Goal: Information Seeking & Learning: Learn about a topic

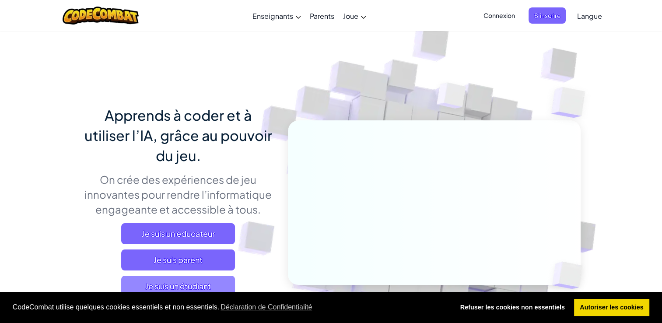
click at [197, 284] on span "Je suis un étudiant" at bounding box center [178, 286] width 114 height 21
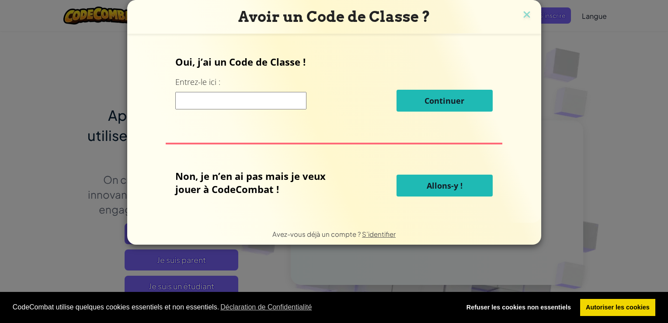
click at [535, 11] on div "Avoir un Code de Classe ?" at bounding box center [334, 17] width 414 height 34
click at [528, 14] on img at bounding box center [526, 15] width 11 height 13
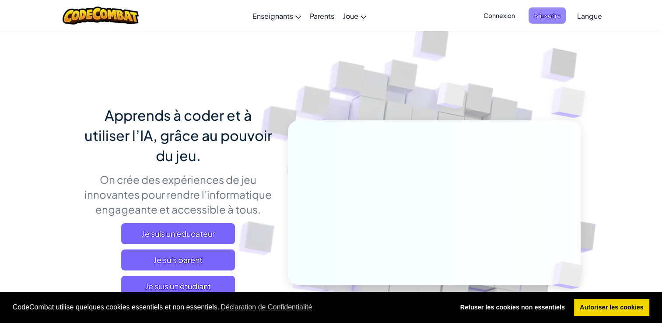
click at [534, 17] on span "S’inscrire" at bounding box center [546, 15] width 37 height 16
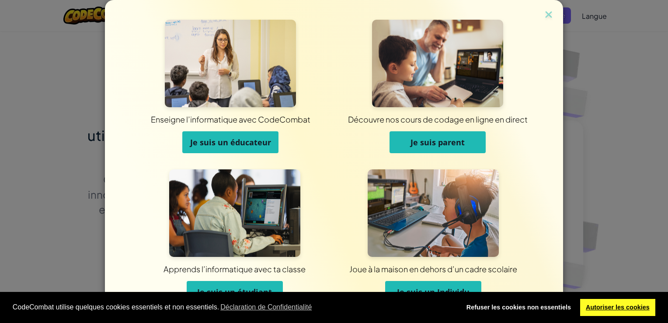
click at [611, 311] on link "Autoriser les cookies" at bounding box center [618, 307] width 76 height 17
click at [453, 284] on button "Je suis un Individu" at bounding box center [433, 292] width 96 height 22
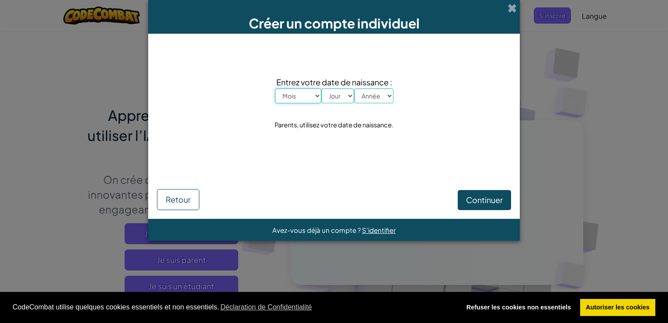
click at [304, 88] on select "Mois [PERSON_NAME] Mars Avril Mai Juin Juillet Août Septembre Octobre Novembre …" at bounding box center [298, 95] width 46 height 15
select select "6"
click at [275, 88] on select "Mois [PERSON_NAME] Mars Avril Mai Juin Juillet Août Septembre Octobre Novembre …" at bounding box center [298, 95] width 46 height 15
click at [336, 94] on select "Jour 1 2 3 4 5 6 7 8 9 10 11 12 13 14 15 16 17 18 19 20 21 22 23 24 25 26 27 28…" at bounding box center [338, 95] width 33 height 15
select select "11"
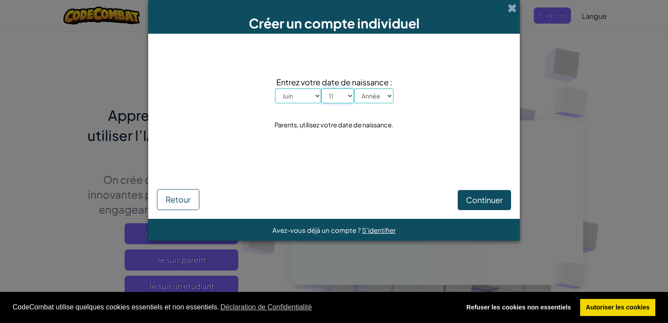
click at [322, 88] on select "Jour 1 2 3 4 5 6 7 8 9 10 11 12 13 14 15 16 17 18 19 20 21 22 23 24 25 26 27 28…" at bounding box center [338, 95] width 33 height 15
click at [378, 90] on select "Année 2025 2024 2023 2022 2021 2020 2019 2018 2017 2016 2015 2014 2013 2012 201…" at bounding box center [373, 95] width 39 height 15
select select "1999"
click at [354, 88] on select "Année 2025 2024 2023 2022 2021 2020 2019 2018 2017 2016 2015 2014 2013 2012 201…" at bounding box center [373, 95] width 39 height 15
click at [493, 205] on button "Continuer" at bounding box center [484, 200] width 53 height 20
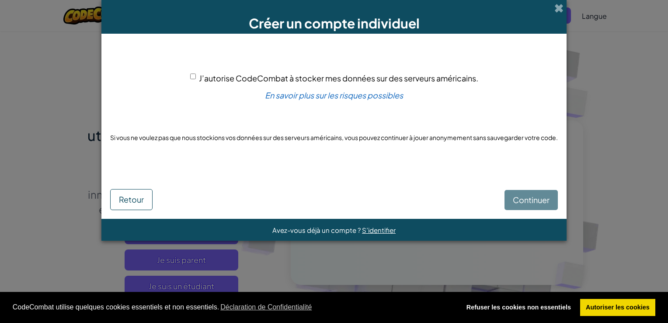
click at [264, 78] on span "J’autorise CodeCombat à stocker mes données sur des serveurs américains." at bounding box center [339, 78] width 280 height 10
click at [196, 78] on input "J’autorise CodeCombat à stocker mes données sur des serveurs américains." at bounding box center [193, 76] width 6 height 6
click at [376, 77] on span "J’autorise CodeCombat à stocker mes données sur des serveurs américains." at bounding box center [339, 78] width 280 height 10
click at [196, 77] on input "J’autorise CodeCombat à stocker mes données sur des serveurs américains." at bounding box center [193, 76] width 6 height 6
click at [528, 196] on div "Continuer Retour" at bounding box center [334, 191] width 448 height 37
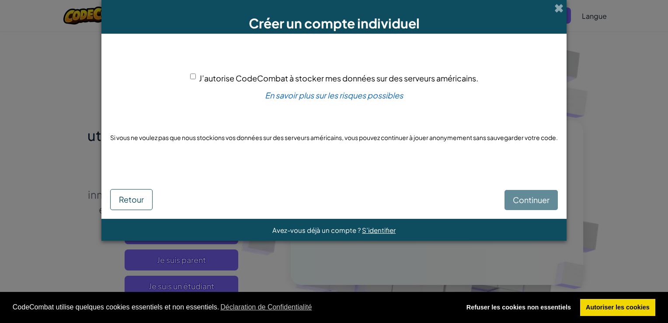
click at [376, 81] on span "J’autorise CodeCombat à stocker mes données sur des serveurs américains." at bounding box center [339, 78] width 280 height 10
click at [196, 79] on input "J’autorise CodeCombat à stocker mes données sur des serveurs américains." at bounding box center [193, 76] width 6 height 6
checkbox input "true"
click at [514, 201] on button "Continuer" at bounding box center [531, 200] width 53 height 20
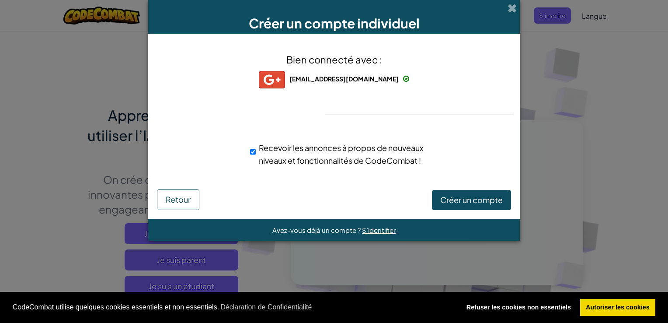
click at [393, 119] on div "Bien connecté avec : [EMAIL_ADDRESS][DOMAIN_NAME] [DOMAIN_NAME][EMAIL_ADDRESS][…" at bounding box center [334, 114] width 350 height 145
click at [393, 115] on div "Bien connecté avec : [EMAIL_ADDRESS][DOMAIN_NAME] [DOMAIN_NAME][EMAIL_ADDRESS][…" at bounding box center [334, 114] width 350 height 145
click at [397, 115] on hr at bounding box center [419, 115] width 188 height 0
click at [459, 200] on span "Créer un compte" at bounding box center [471, 200] width 63 height 10
click at [467, 201] on button "Créer un compte" at bounding box center [471, 200] width 79 height 20
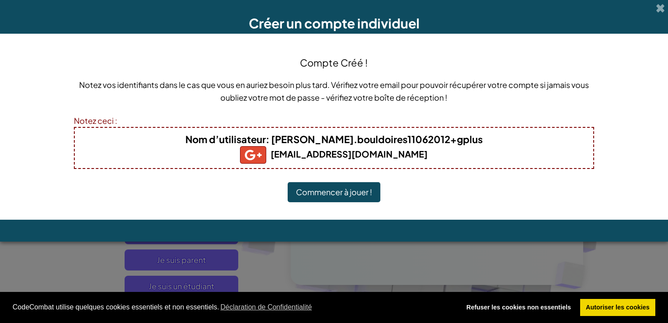
click at [327, 142] on b "Nom d’utilisateur : leon.bouldoires11062012+gplus" at bounding box center [333, 139] width 297 height 12
drag, startPoint x: 304, startPoint y: 141, endPoint x: 428, endPoint y: 130, distance: 123.8
click at [428, 130] on div "Nom d’utilisateur : leon.bouldoires11062012+gplus [EMAIL_ADDRESS][DOMAIN_NAME]" at bounding box center [334, 148] width 521 height 42
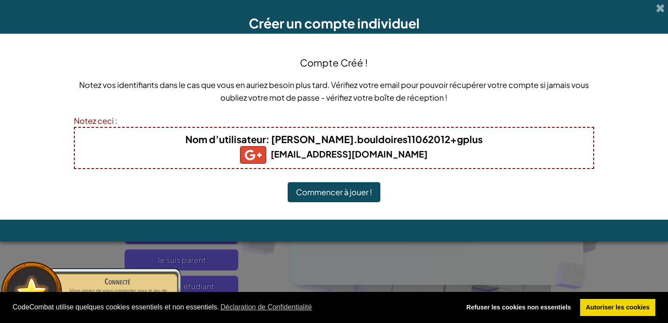
drag, startPoint x: 428, startPoint y: 130, endPoint x: 433, endPoint y: 164, distance: 34.6
click at [433, 164] on div "Nom d’utilisateur : leon.bouldoires11062012+gplus [EMAIL_ADDRESS][DOMAIN_NAME]" at bounding box center [334, 148] width 521 height 42
click at [318, 194] on button "Commencer à jouer !" at bounding box center [334, 192] width 93 height 20
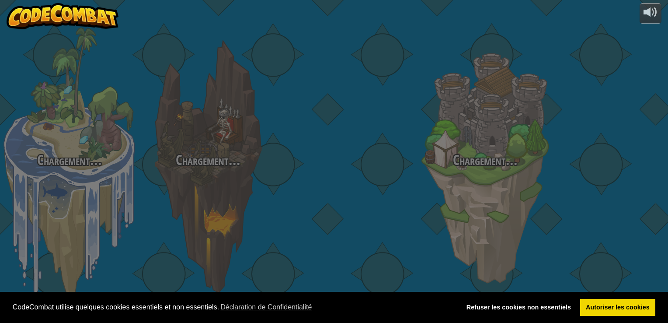
select select "fr"
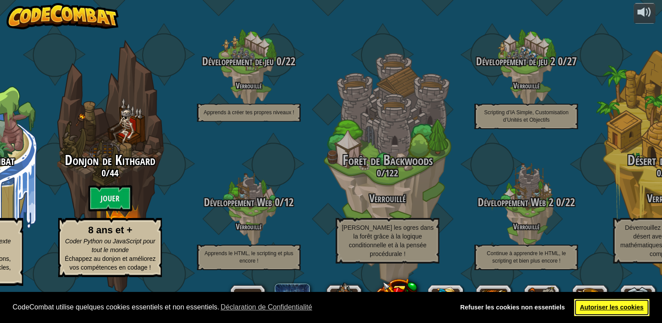
click at [600, 308] on link "Autoriser les cookies" at bounding box center [612, 307] width 76 height 17
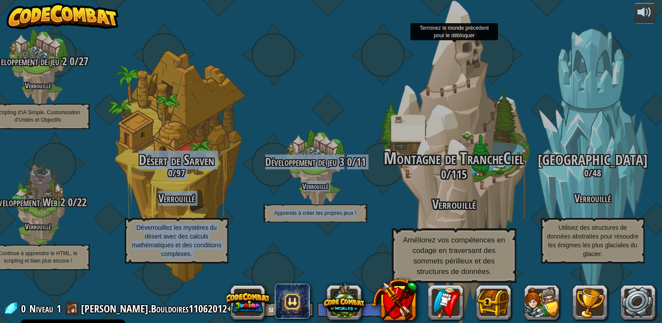
drag, startPoint x: 229, startPoint y: 49, endPoint x: 451, endPoint y: 79, distance: 224.3
click at [451, 79] on div "Junior CodeCombat 0 / 172 Jouer De 5 à 8 ans Blocs ou codage de texte simple po…" at bounding box center [38, 161] width 1248 height 323
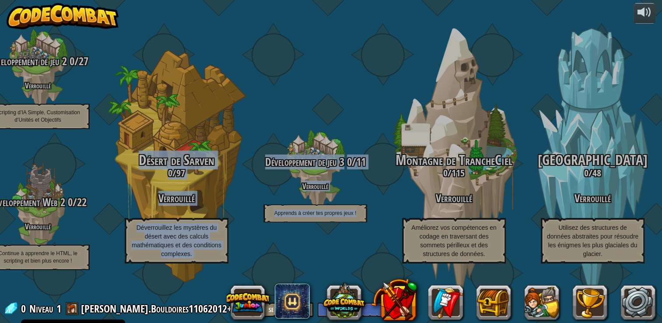
drag, startPoint x: 451, startPoint y: 79, endPoint x: 336, endPoint y: 61, distance: 116.4
click at [336, 61] on div "Développement de jeu 3 0 / 11 Verrouillé Apprends à créer tes propres jeux !" at bounding box center [315, 138] width 139 height 277
click at [304, 95] on div "Développement de jeu 3 0 / 11 Verrouillé Apprends à créer tes propres jeux !" at bounding box center [315, 138] width 139 height 277
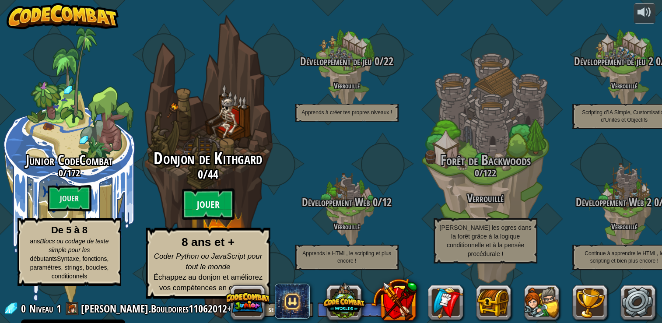
click at [206, 207] on btn "Jouer" at bounding box center [208, 204] width 52 height 31
select select "fr"
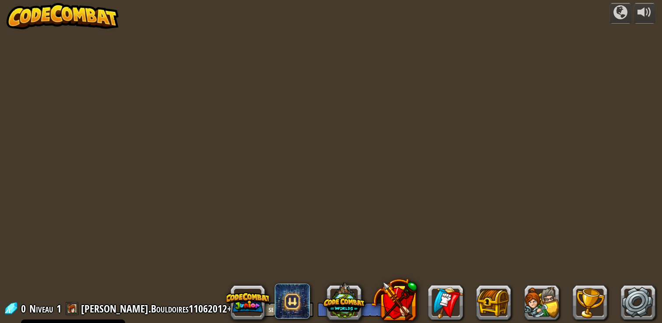
select select "fr"
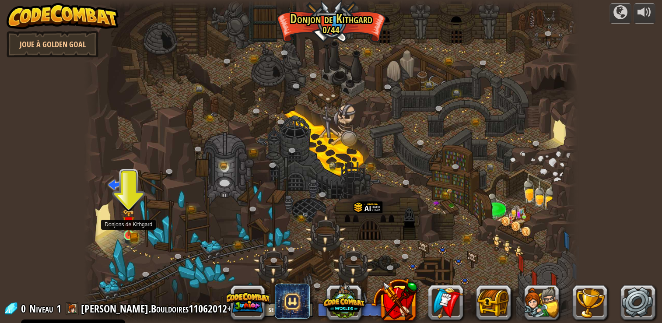
click at [128, 228] on img at bounding box center [128, 222] width 12 height 27
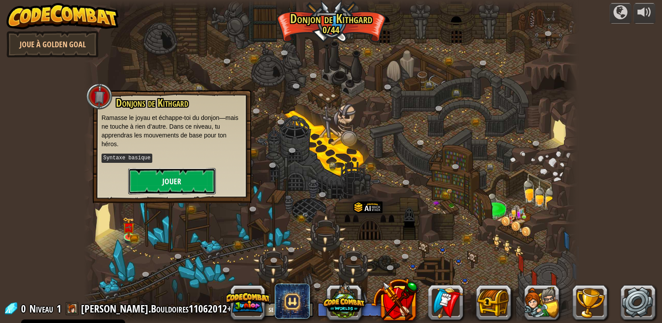
click at [191, 168] on button "Jouer" at bounding box center [171, 181] width 87 height 26
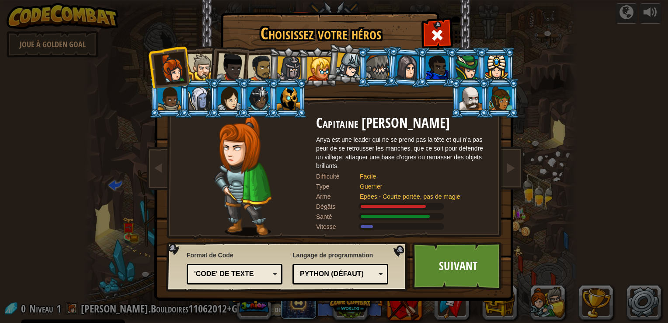
click at [217, 66] on li at bounding box center [228, 65] width 43 height 43
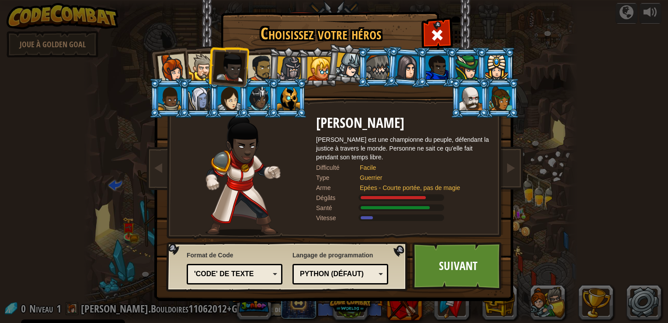
click at [411, 73] on div at bounding box center [407, 67] width 24 height 25
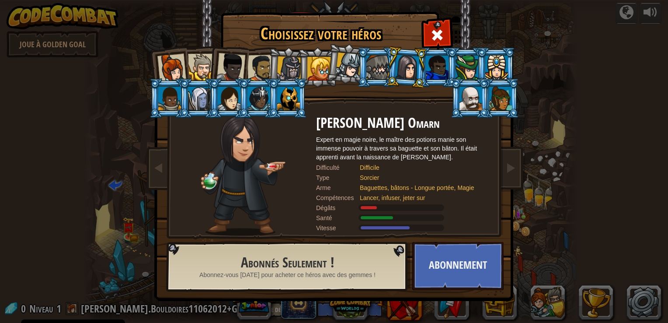
click at [325, 64] on div at bounding box center [320, 69] width 24 height 24
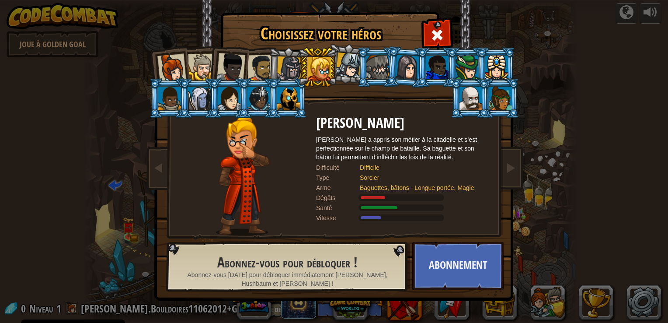
click at [293, 66] on div at bounding box center [289, 68] width 25 height 25
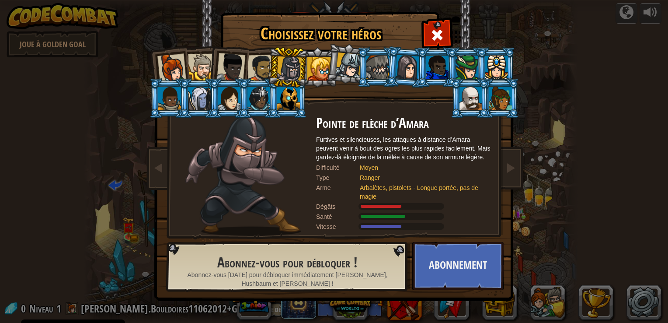
click at [168, 66] on div at bounding box center [171, 68] width 29 height 29
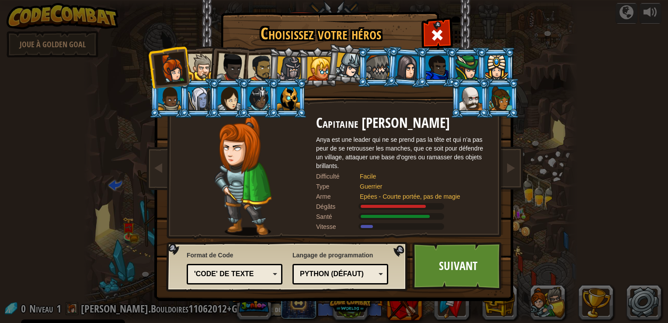
click at [206, 77] on div at bounding box center [201, 67] width 27 height 27
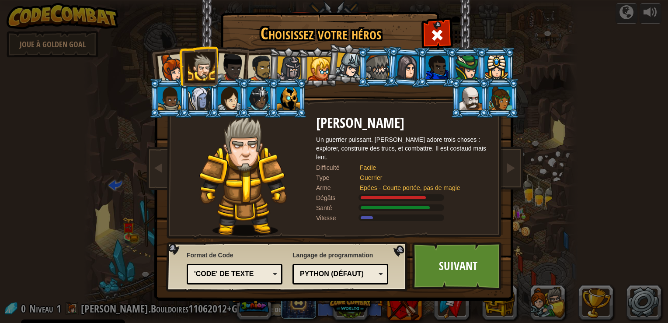
click at [233, 66] on div at bounding box center [231, 67] width 29 height 29
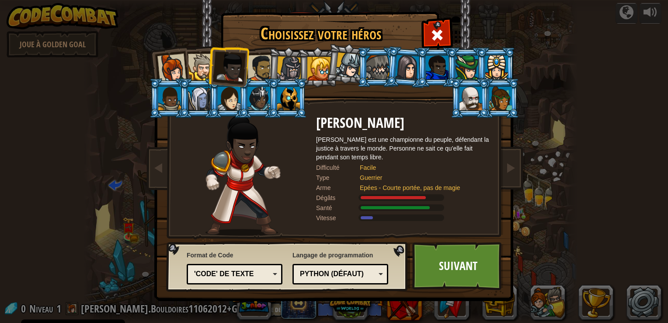
click at [258, 66] on div at bounding box center [261, 68] width 27 height 27
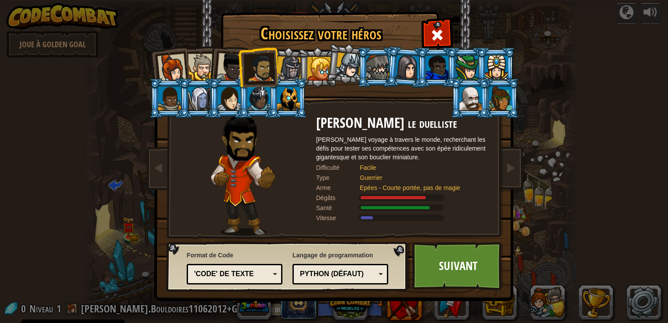
click at [284, 65] on div at bounding box center [289, 68] width 25 height 25
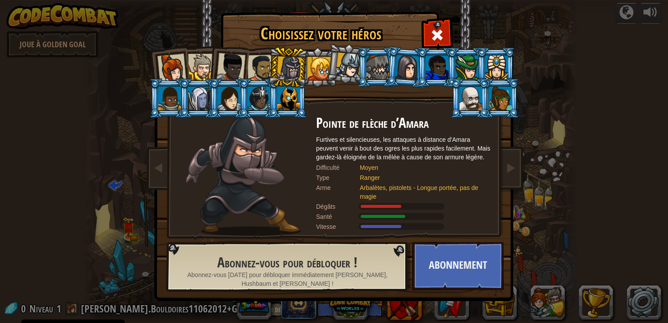
click at [270, 66] on li at bounding box center [288, 67] width 42 height 42
click at [245, 73] on li at bounding box center [228, 65] width 43 height 43
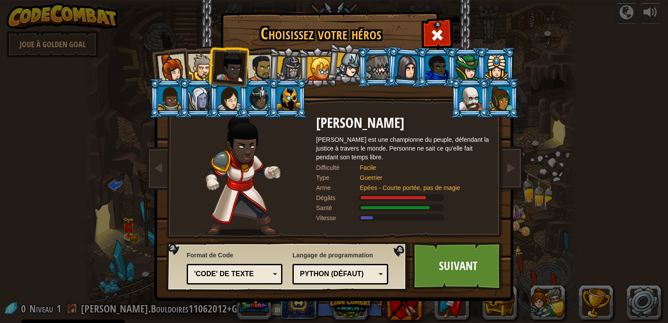
click at [255, 72] on div at bounding box center [261, 68] width 27 height 27
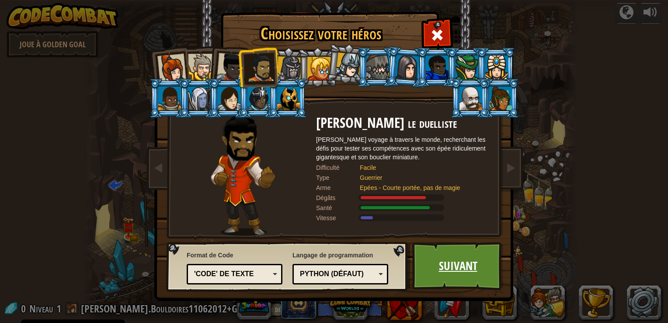
click at [459, 255] on link "Suivant" at bounding box center [457, 266] width 91 height 48
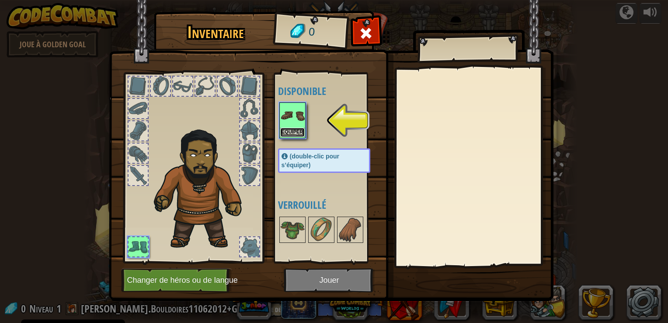
click at [287, 129] on button "Equiper" at bounding box center [292, 132] width 24 height 9
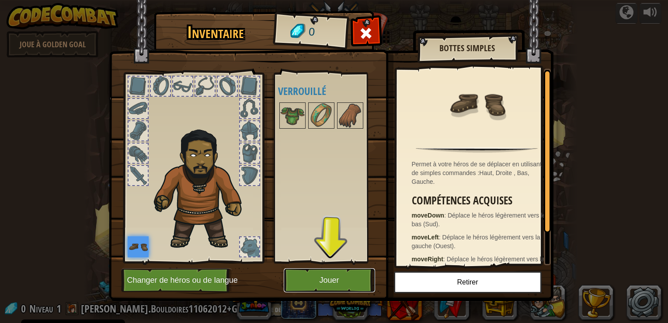
click at [325, 284] on button "Jouer" at bounding box center [329, 280] width 91 height 24
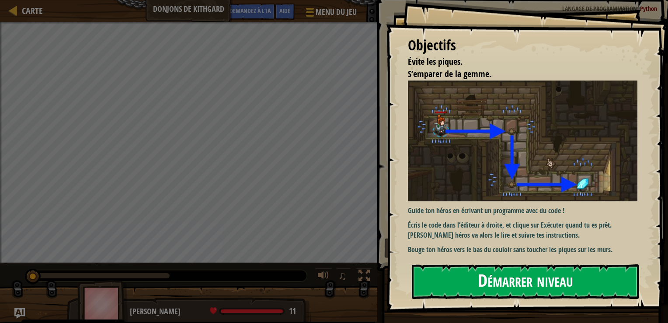
click at [507, 150] on div "Objectifs Évite les piques. S’emparer de la gemme. Guide ton héros en écrivant …" at bounding box center [527, 156] width 282 height 312
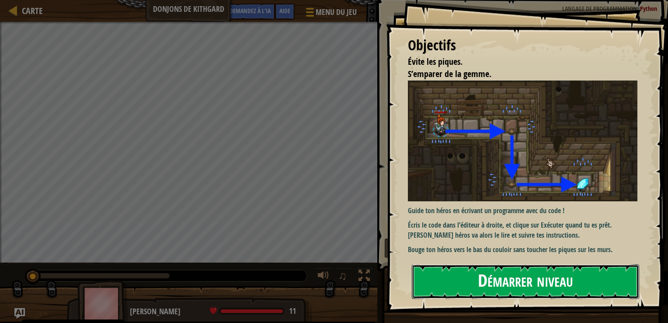
click at [472, 281] on button "Démarrer niveau" at bounding box center [525, 281] width 227 height 35
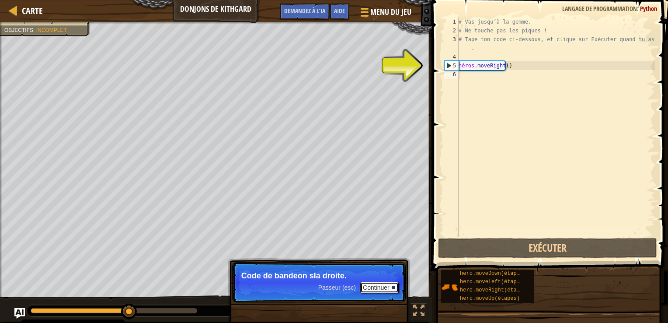
click at [384, 283] on button "Continuer" at bounding box center [379, 287] width 38 height 11
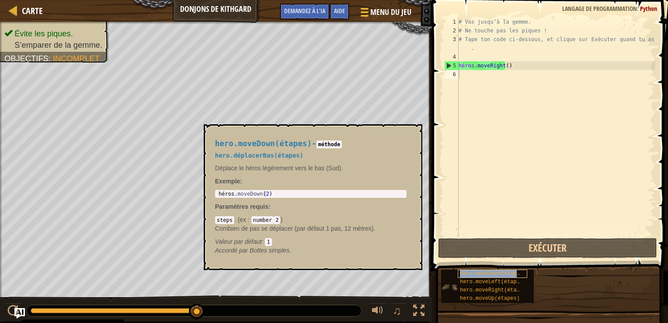
click at [479, 273] on span "hero.moveDown(étapes)" at bounding box center [493, 273] width 66 height 6
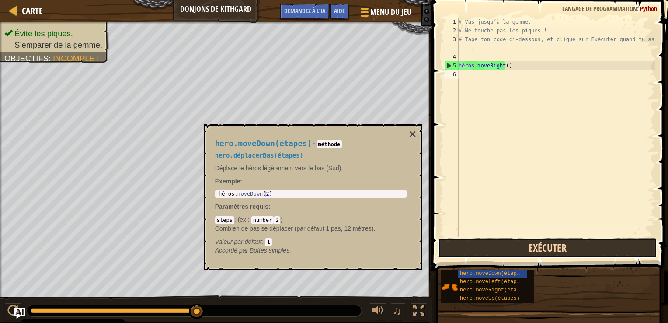
click at [507, 248] on button "Exécuter" at bounding box center [547, 248] width 219 height 20
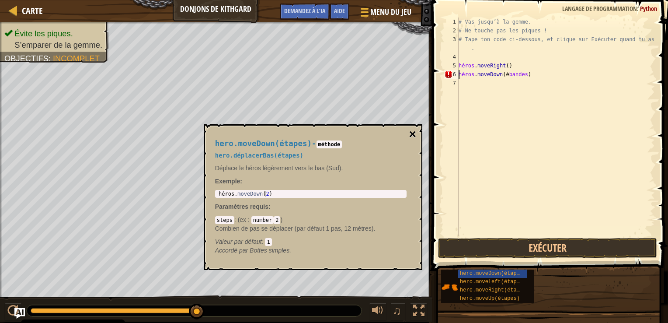
click at [413, 132] on button "×" at bounding box center [412, 134] width 7 height 12
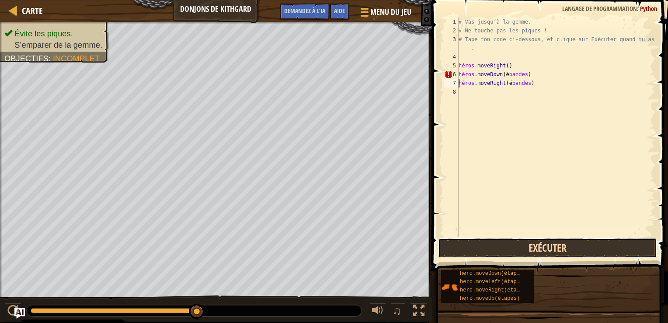
click at [551, 242] on button "Exécuter" at bounding box center [547, 248] width 219 height 20
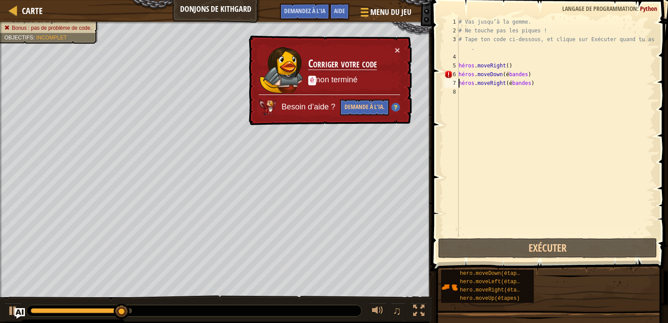
click at [512, 78] on div "# Vas jusqu’à la gemme. # Ne touche pas les piques ! # Tape ton code ci-dessous…" at bounding box center [556, 135] width 198 height 236
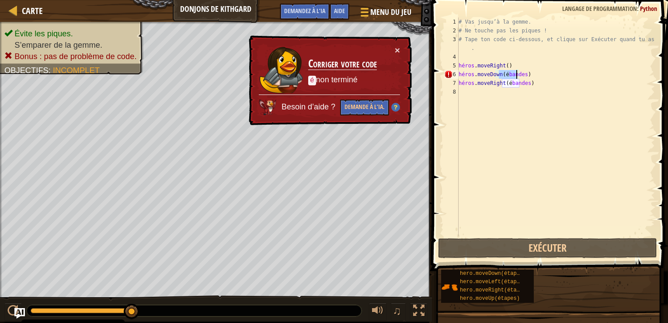
click at [515, 77] on div "# Vas jusqu’à la gemme. # Ne touche pas les piques ! # Tape ton code ci-dessous…" at bounding box center [556, 126] width 198 height 219
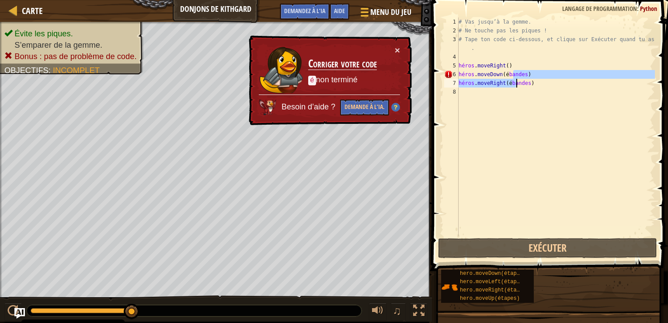
drag, startPoint x: 514, startPoint y: 78, endPoint x: 523, endPoint y: 91, distance: 16.1
click at [523, 91] on div "# Vas jusqu’à la gemme. # Ne touche pas les piques ! # Tape ton code ci-dessous…" at bounding box center [556, 135] width 198 height 236
type textarea "hero.moveRight(étapes)"
click at [523, 91] on div "# Vas jusqu’à la gemme. # Ne touche pas les piques ! # Tape ton code ci-dessous…" at bounding box center [556, 126] width 198 height 219
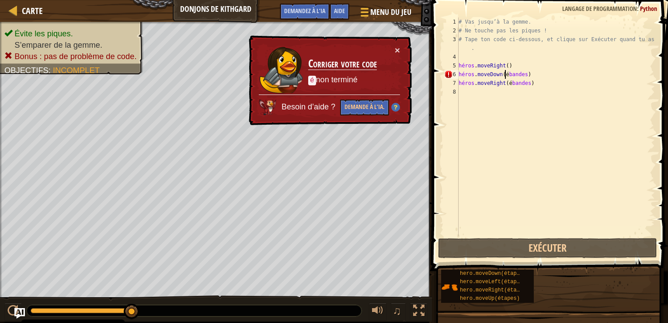
click at [505, 71] on div "# Vas jusqu’à la gemme. # Ne touche pas les piques ! # Tape ton code ci-dessous…" at bounding box center [556, 135] width 198 height 236
drag, startPoint x: 502, startPoint y: 73, endPoint x: 521, endPoint y: 74, distance: 19.7
click at [521, 74] on div "# Vas jusqu’à la gemme. # Ne touche pas les piques ! # Tape ton code ci-dessous…" at bounding box center [556, 135] width 198 height 236
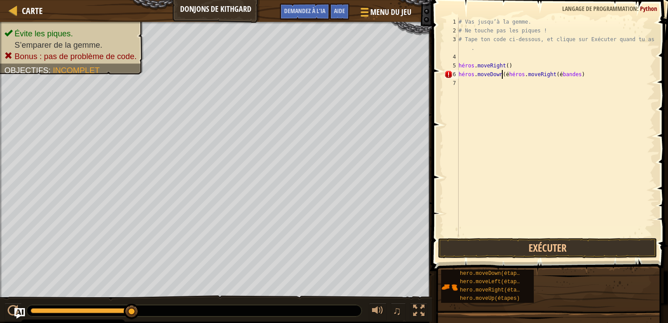
scroll to position [4, 3]
click at [515, 85] on div "# Vas jusqu’à la gemme. # Ne touche pas les piques ! # Tape ton code ci-dessous…" at bounding box center [556, 135] width 198 height 236
click at [504, 77] on div "# Vas jusqu’à la gemme. # Ne touche pas les piques ! # Tape ton code ci-dessous…" at bounding box center [556, 135] width 198 height 236
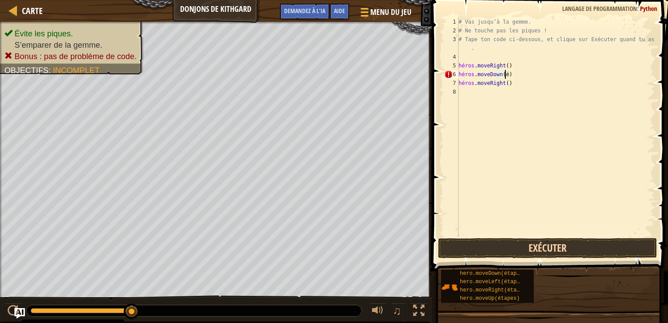
type textarea "hero.moveDown(é)"
click at [544, 246] on button "Exécuter" at bounding box center [547, 248] width 219 height 20
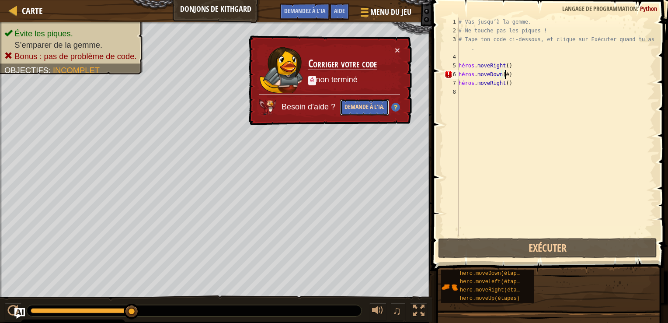
click at [378, 104] on button "Demande à l’IA." at bounding box center [364, 107] width 49 height 16
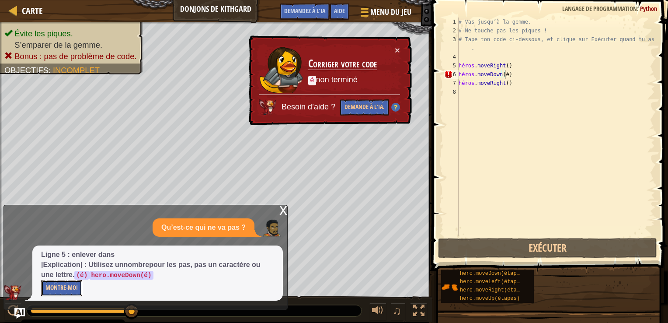
click at [71, 286] on button "Montre-moi" at bounding box center [61, 288] width 41 height 16
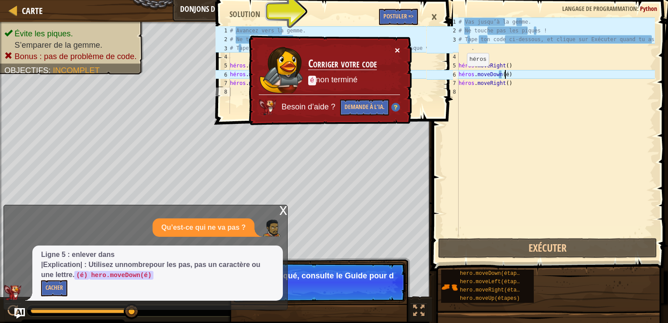
click at [399, 48] on button "×" at bounding box center [397, 49] width 5 height 9
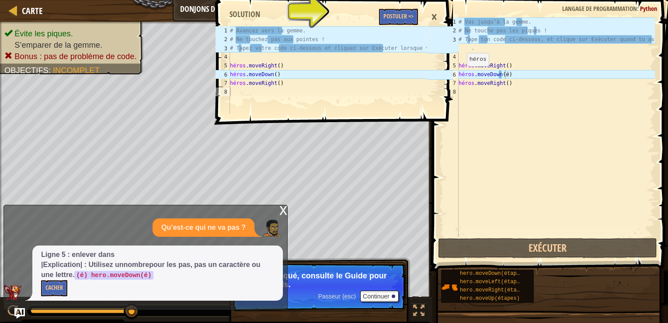
click at [430, 14] on div "×" at bounding box center [434, 17] width 15 height 20
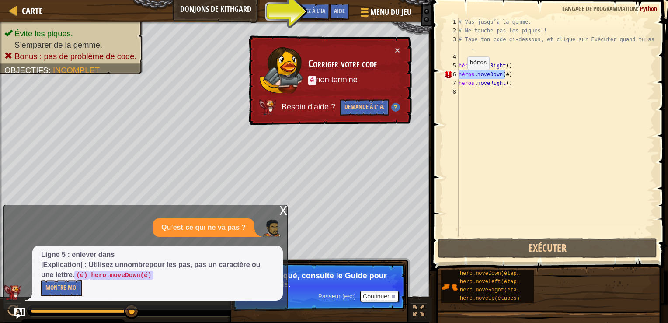
drag, startPoint x: 509, startPoint y: 77, endPoint x: 456, endPoint y: 77, distance: 53.4
click at [456, 77] on div "hero.moveDown(é) 1 2 3 4 5 6 7 8 # Vas jusqu’à la gemme. # Ne touche pas les pi…" at bounding box center [549, 126] width 213 height 219
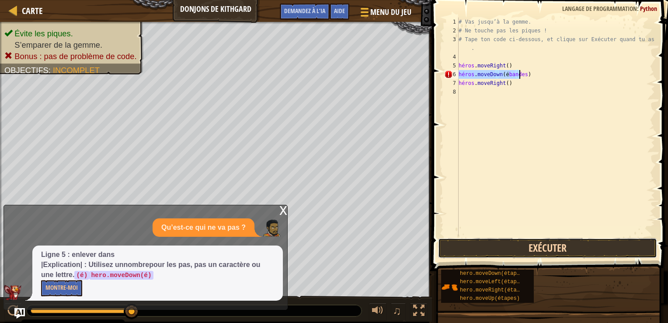
click at [556, 250] on button "Exécuter" at bounding box center [547, 248] width 219 height 20
type textarea "hero.moveDown()"
click at [535, 251] on button "Exécuter" at bounding box center [547, 248] width 219 height 20
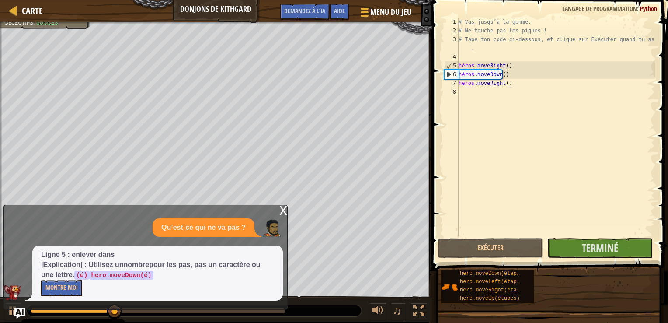
click at [280, 211] on div "x" at bounding box center [284, 209] width 8 height 9
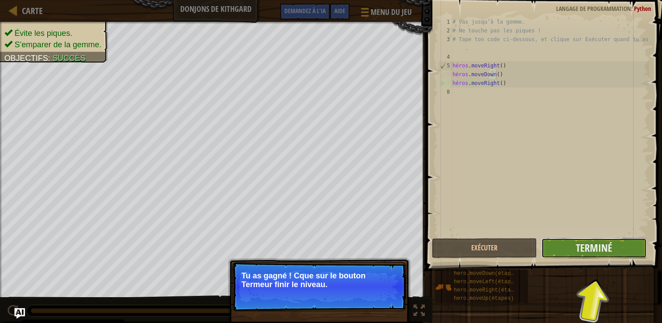
click at [579, 249] on span "Terminé" at bounding box center [594, 248] width 36 height 14
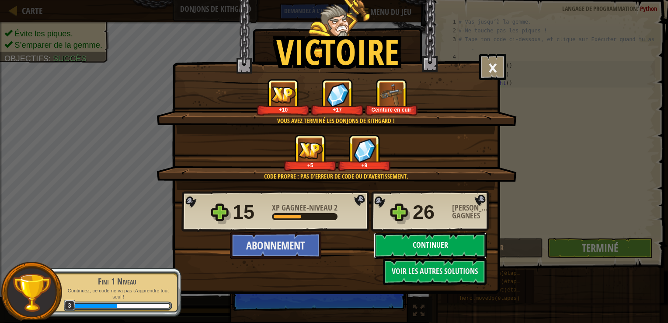
click at [404, 240] on button "Continuer" at bounding box center [430, 245] width 113 height 26
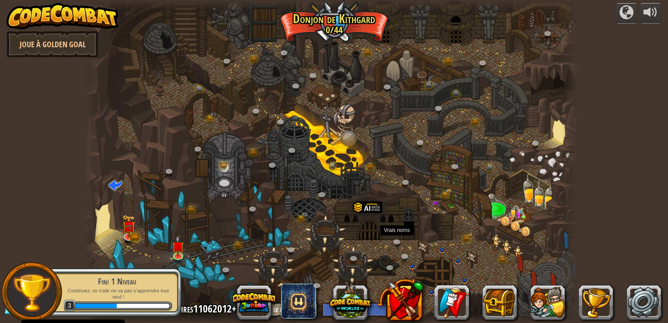
select select "fr"
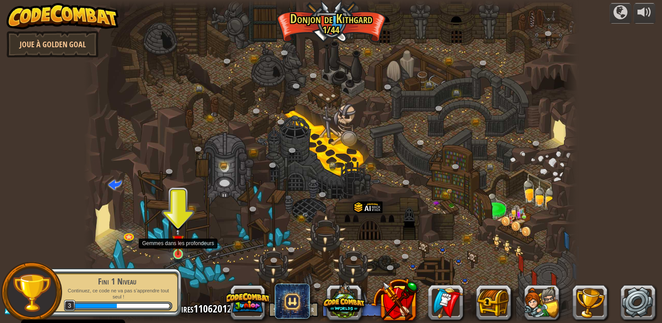
click at [180, 249] on img at bounding box center [178, 241] width 12 height 28
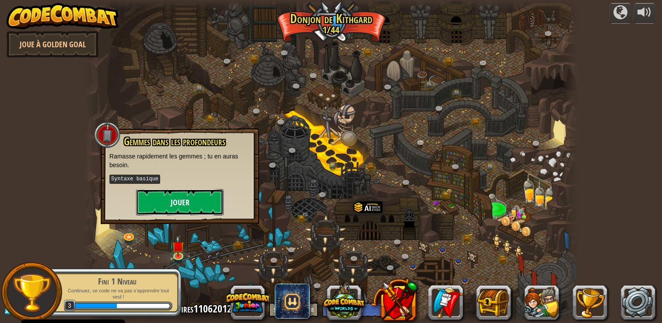
click at [178, 202] on button "Jouer" at bounding box center [179, 202] width 87 height 26
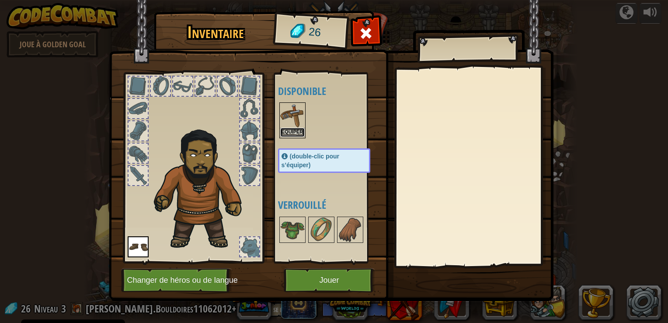
click at [293, 131] on button "Equiper" at bounding box center [292, 132] width 24 height 9
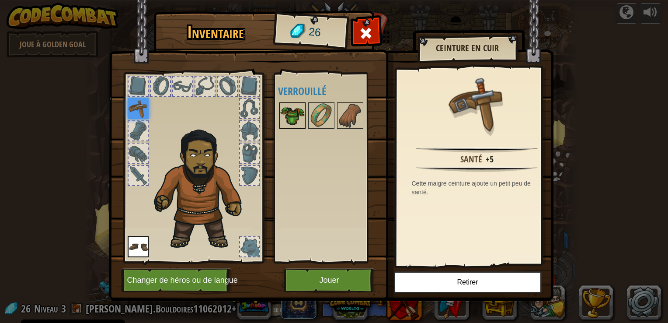
click at [296, 118] on img at bounding box center [292, 115] width 24 height 24
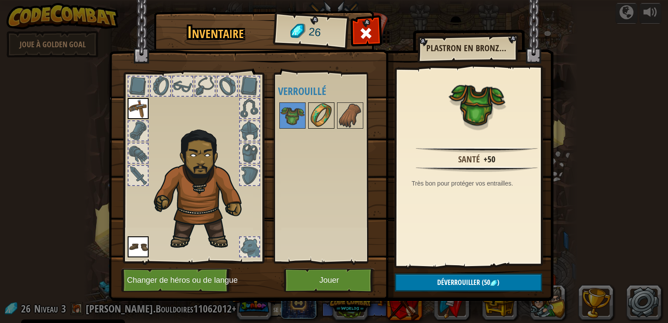
click at [309, 113] on img at bounding box center [321, 115] width 24 height 24
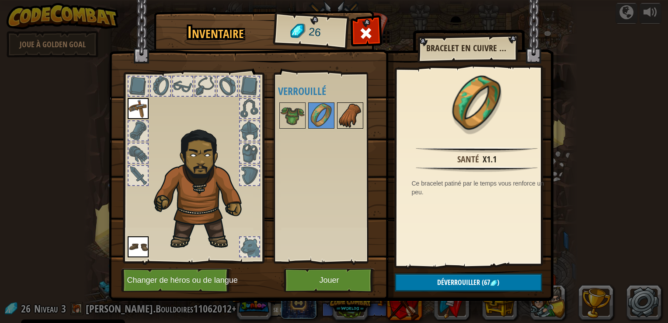
click at [355, 117] on img at bounding box center [350, 115] width 24 height 24
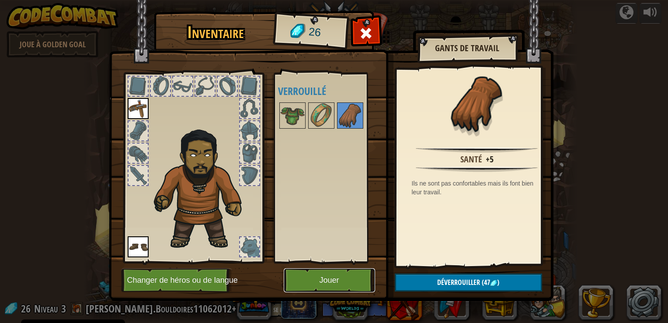
click at [317, 281] on button "Jouer" at bounding box center [329, 280] width 91 height 24
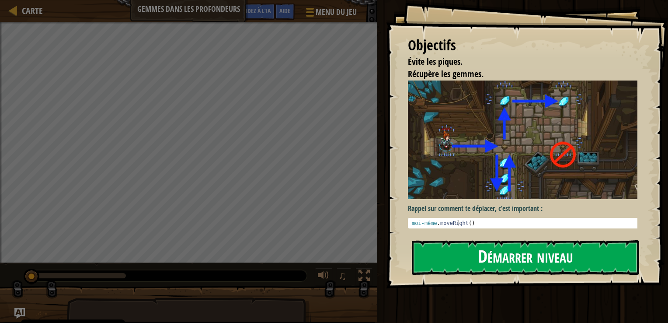
click at [485, 262] on button "Démarrer niveau" at bounding box center [525, 257] width 227 height 35
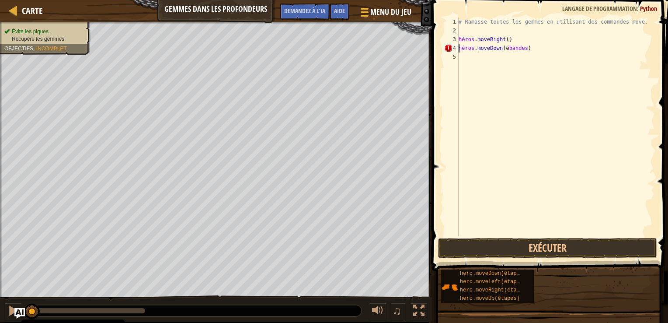
click at [522, 49] on div "# Ramasse toutes les gemmes en utilisant des commandes move. héros . moveRight …" at bounding box center [556, 135] width 198 height 236
click at [516, 59] on div "# Ramasse toutes les gemmes en utilisant des commandes move. héros . moveRight …" at bounding box center [556, 135] width 198 height 236
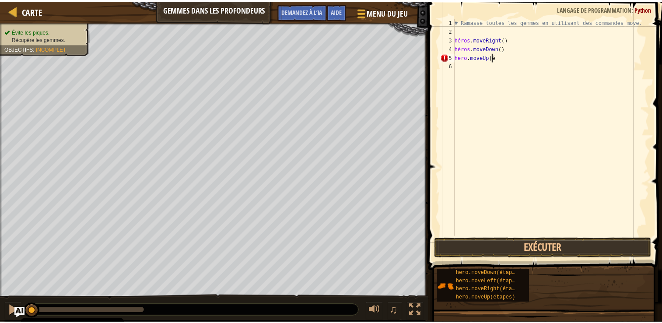
scroll to position [4, 2]
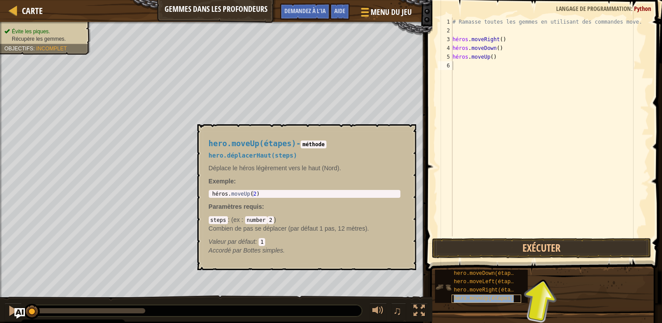
type textarea "hero.moveUp(étapes)"
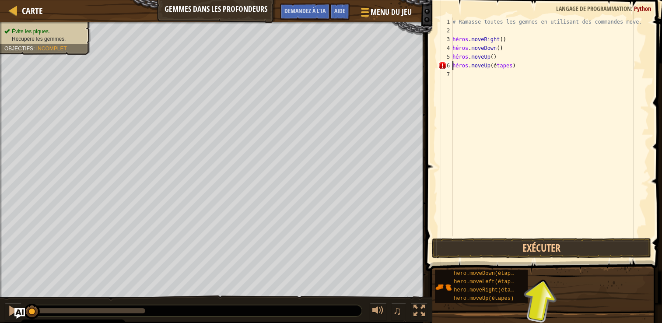
click at [510, 71] on div "# Ramasse toutes les gemmes en utilisant des commandes move. héros . moveRight …" at bounding box center [550, 135] width 198 height 236
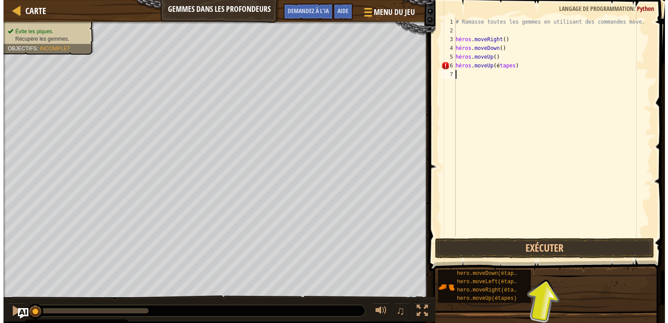
scroll to position [4, 0]
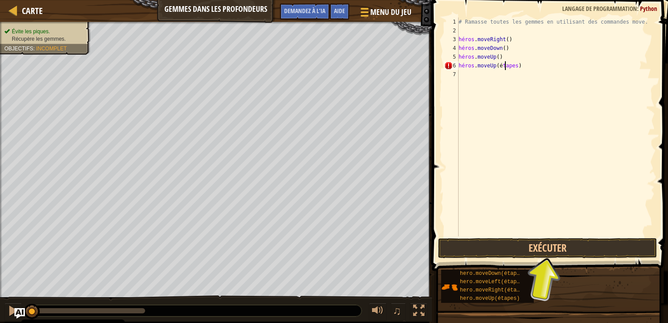
click at [504, 66] on div "# Ramasse toutes les gemmes en utilisant des commandes move. héros . moveRight …" at bounding box center [556, 135] width 198 height 236
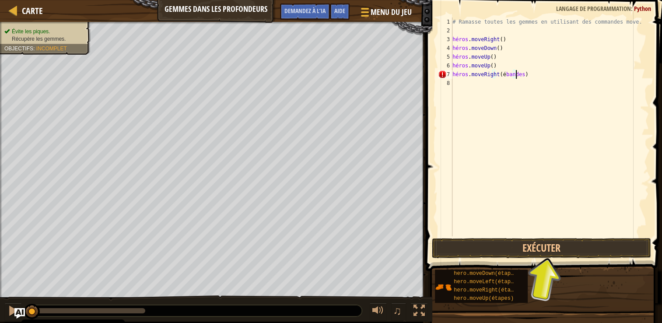
click at [528, 78] on div "# Ramasse toutes les gemmes en utilisant des commandes move. héros . moveRight …" at bounding box center [550, 135] width 198 height 236
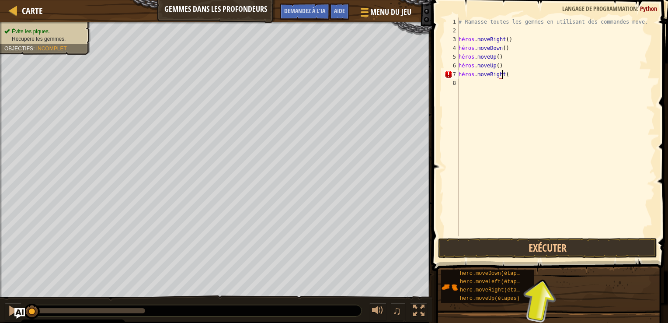
scroll to position [4, 3]
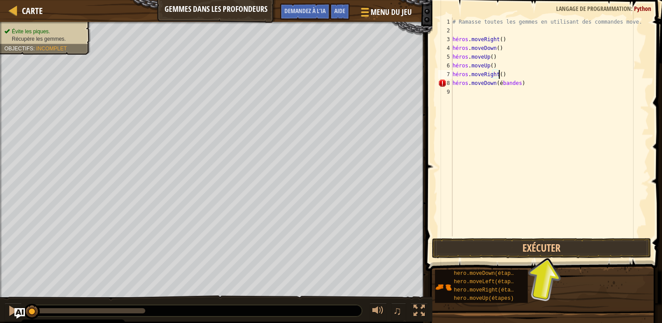
click at [506, 75] on div "# Ramasse toutes les gemmes en utilisant des commandes move. héros . moveRight …" at bounding box center [550, 135] width 198 height 236
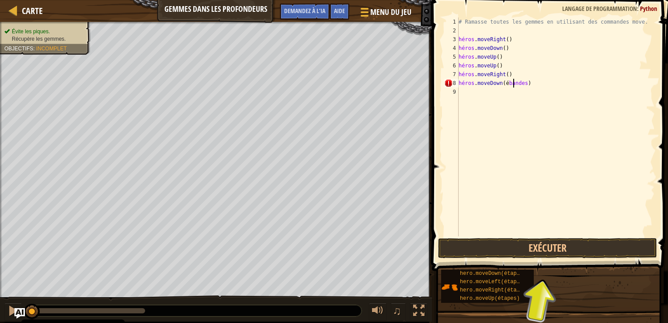
click at [514, 82] on div "# Ramasse toutes les gemmes en utilisant des commandes move. héros . moveRight …" at bounding box center [556, 135] width 198 height 236
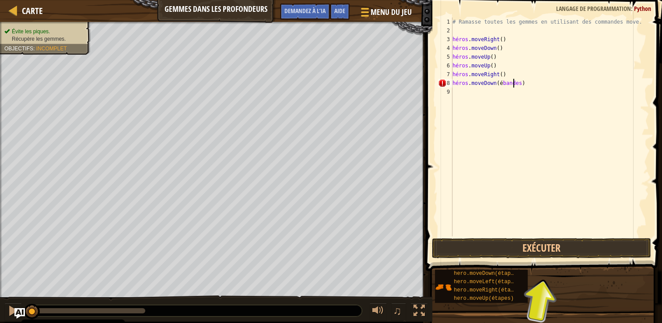
click at [530, 83] on div "# Ramasse toutes les gemmes en utilisant des commandes move. héros . moveRight …" at bounding box center [550, 135] width 198 height 236
type textarea "hero.moveDown()"
click at [491, 246] on button "Exécuter" at bounding box center [541, 248] width 219 height 20
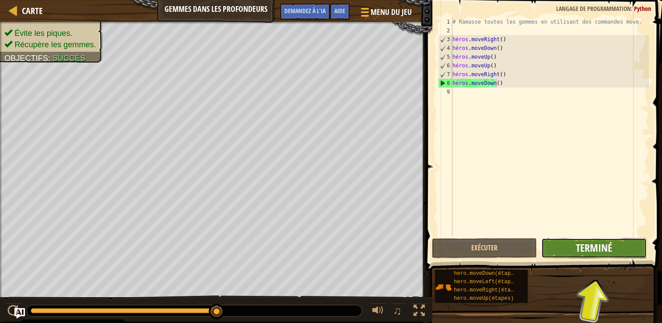
click at [602, 251] on span "Terminé" at bounding box center [594, 248] width 36 height 14
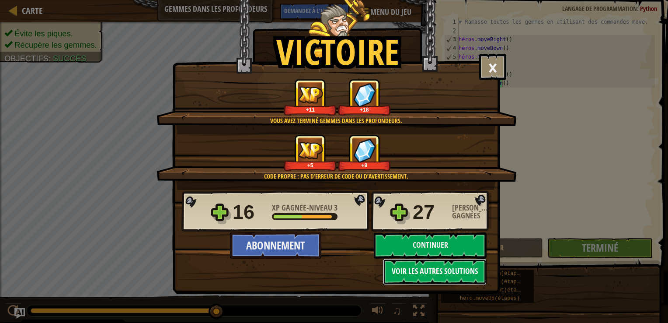
click at [416, 274] on button "Voir les autres solutions" at bounding box center [435, 272] width 104 height 26
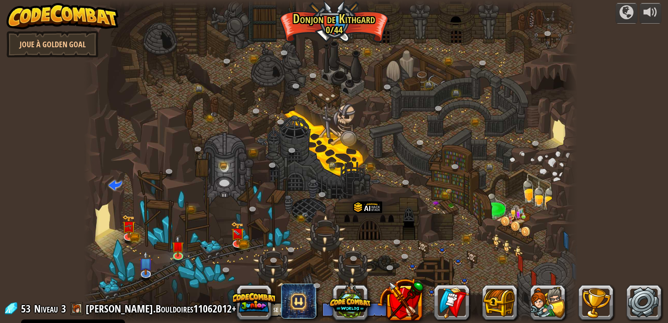
select select "fr"
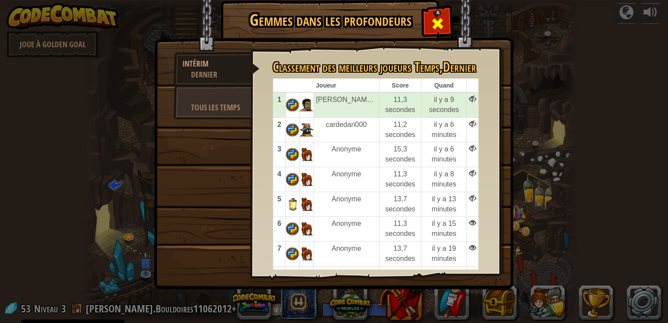
click at [447, 23] on div at bounding box center [438, 22] width 28 height 28
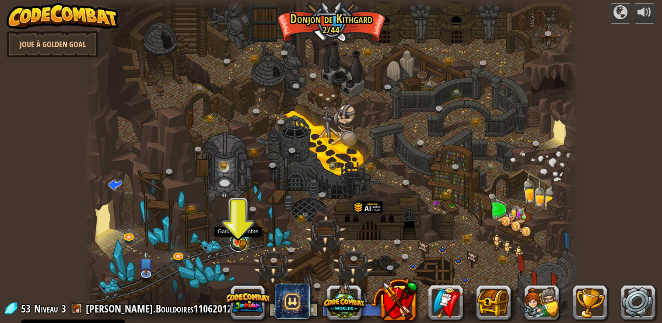
click at [235, 245] on link at bounding box center [238, 242] width 17 height 17
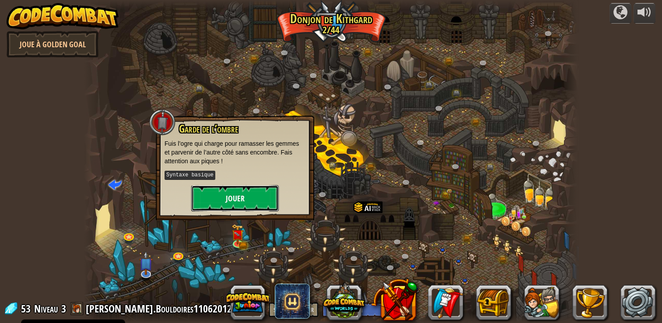
click at [227, 202] on button "Jouer" at bounding box center [234, 198] width 87 height 26
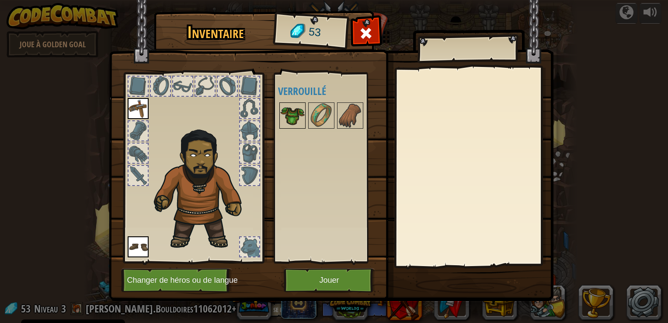
click at [292, 111] on img at bounding box center [292, 115] width 24 height 24
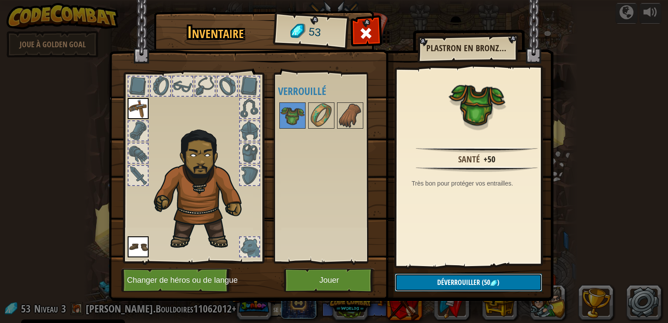
click at [432, 280] on button "Déverrouiller (50 )" at bounding box center [468, 282] width 147 height 18
click at [436, 284] on button "Confirmer" at bounding box center [468, 282] width 147 height 18
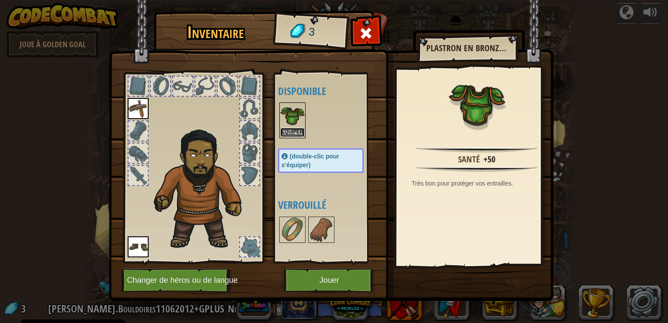
click at [294, 132] on button "Equiper" at bounding box center [292, 132] width 24 height 9
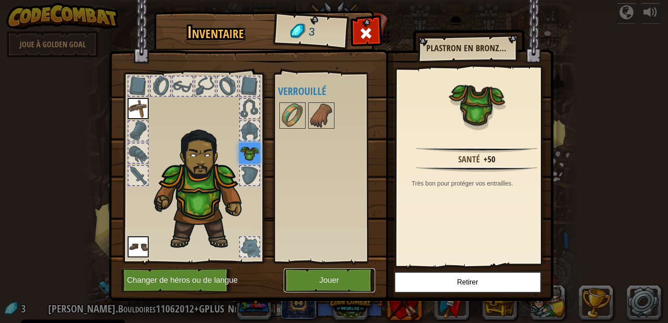
click at [336, 276] on button "Jouer" at bounding box center [329, 280] width 91 height 24
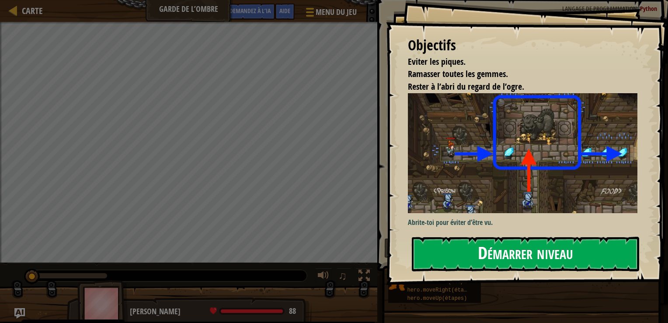
click at [507, 249] on button "Démarrer niveau" at bounding box center [525, 254] width 227 height 35
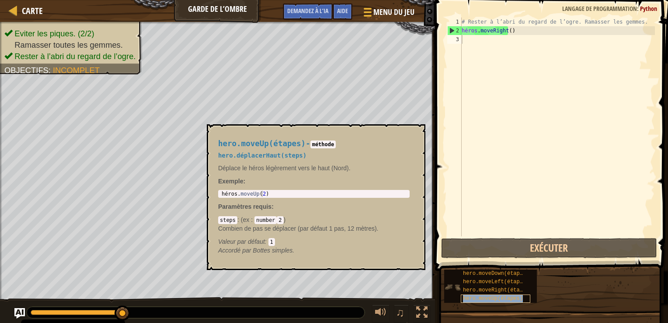
click at [500, 300] on span "hero.moveUp(étapes)" at bounding box center [493, 298] width 60 height 6
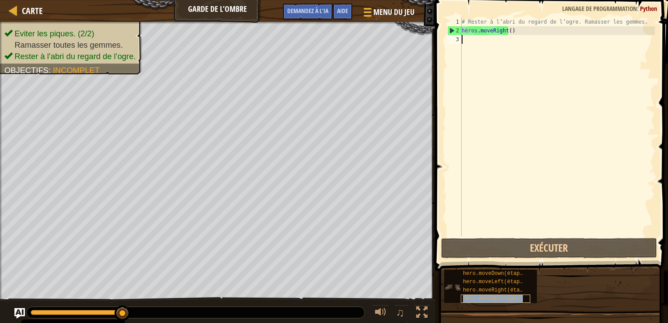
click at [500, 301] on span "hero.moveUp(étapes)" at bounding box center [493, 298] width 60 height 6
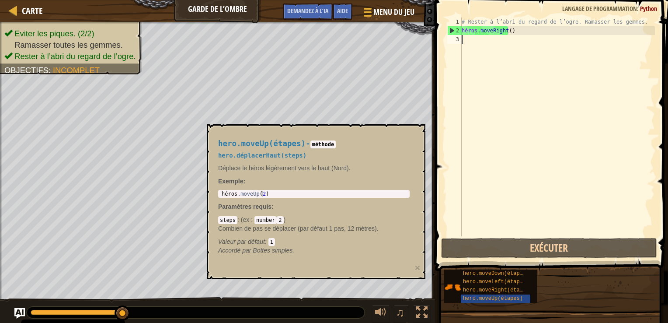
click at [265, 198] on div "hero.moveUp(étapes) - méthode hero.déplacerHaut(steps) Déplace le héros légèrem…" at bounding box center [314, 197] width 204 height 132
type textarea "hero.moveUp(2)"
click at [264, 194] on div "héros . moveUp ( 2 )" at bounding box center [314, 200] width 188 height 18
click at [261, 195] on div "héros . moveUp ( 2 )" at bounding box center [314, 200] width 188 height 18
drag, startPoint x: 261, startPoint y: 195, endPoint x: 270, endPoint y: 218, distance: 25.1
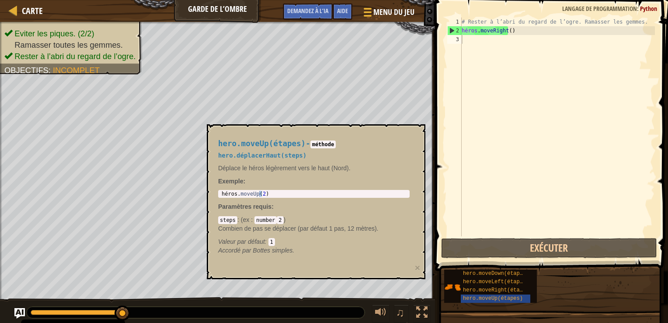
click at [270, 218] on code "number" at bounding box center [266, 220] width 22 height 8
click at [278, 222] on code "2" at bounding box center [280, 220] width 7 height 8
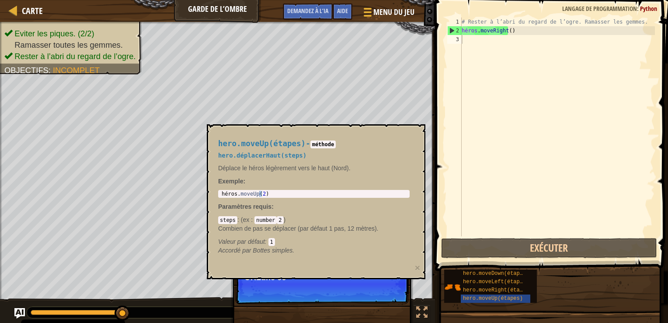
click at [277, 216] on code "2" at bounding box center [280, 220] width 7 height 8
click at [277, 218] on code "2" at bounding box center [280, 220] width 7 height 8
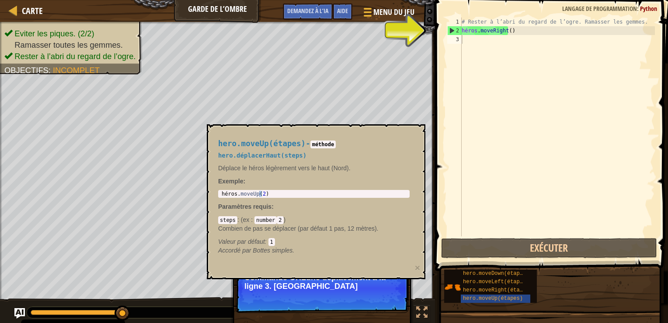
drag, startPoint x: 277, startPoint y: 218, endPoint x: 272, endPoint y: 218, distance: 4.8
click at [272, 218] on div "steps : ( ex : number 2 ) Combien de pas se déplacer (par défaut 1 pas, 12 mètr…" at bounding box center [314, 230] width 192 height 31
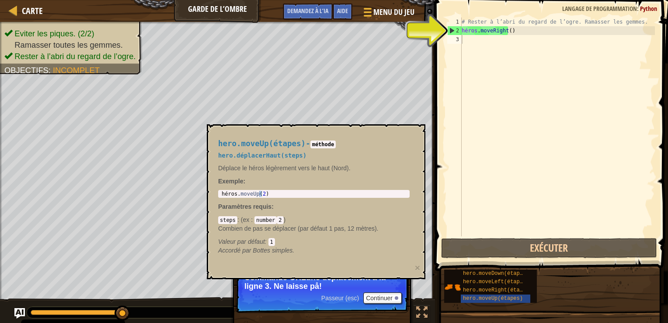
click at [500, 180] on div "# Rester à l’abri du regard de l’ogre. Ramasser les gemmes. héros . moveRight (…" at bounding box center [557, 135] width 195 height 236
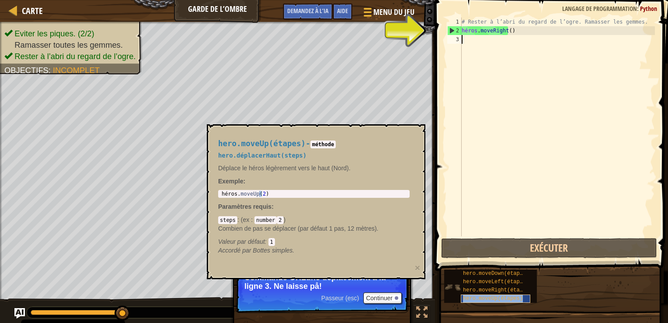
click at [494, 297] on span "hero.moveUp(étapes)" at bounding box center [493, 298] width 60 height 6
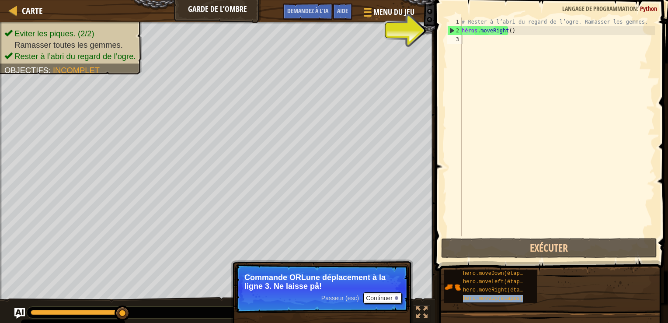
drag, startPoint x: 481, startPoint y: 302, endPoint x: 495, endPoint y: 52, distance: 250.6
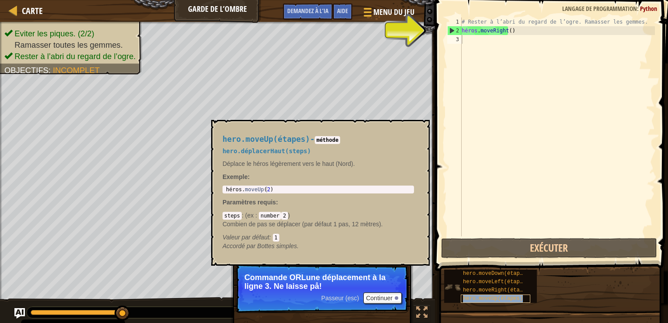
type textarea "hero.moveUp(étapes)"
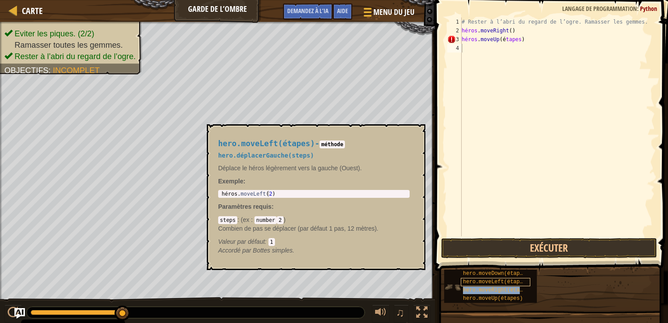
type textarea "hero.moveRight(étapes)"
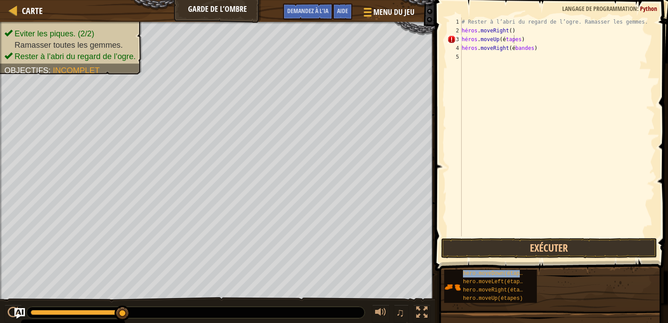
type textarea "hero.moveRight(étapes)"
type textarea "hero.moveDown(étapes)"
drag, startPoint x: 502, startPoint y: 39, endPoint x: 550, endPoint y: 39, distance: 47.7
click at [550, 39] on div "# Rester à l’abri du regard de l’ogre. Ramasser les gemmes. héros . moveRight (…" at bounding box center [557, 135] width 195 height 236
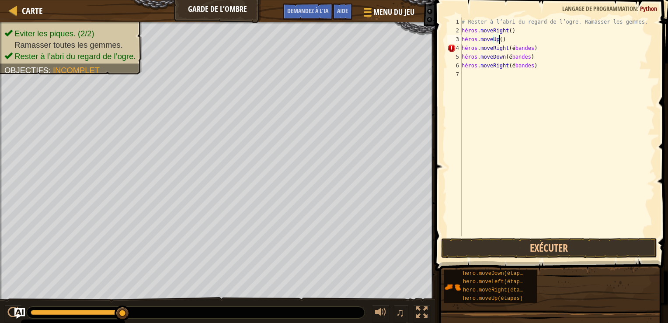
click at [548, 45] on div "# Rester à l’abri du regard de l’ogre. Ramasser les gemmes. héros . moveRight (…" at bounding box center [557, 135] width 195 height 236
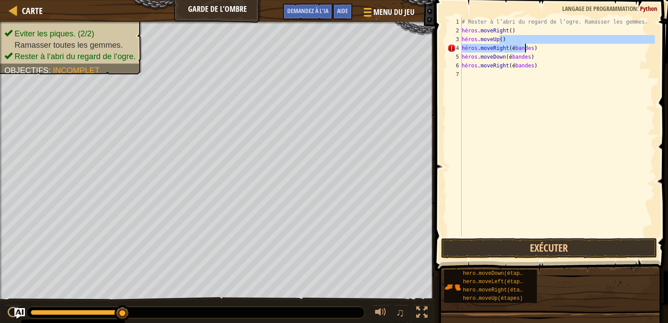
click at [549, 54] on div "# Rester à l’abri du regard de l’ogre. Ramasser les gemmes. héros . moveRight (…" at bounding box center [557, 135] width 195 height 236
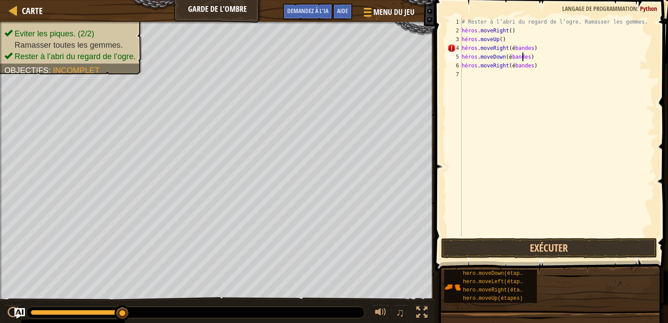
click at [549, 54] on div "# Rester à l’abri du regard de l’ogre. Ramasser les gemmes. héros . moveRight (…" at bounding box center [557, 135] width 195 height 236
click at [549, 51] on div "# Rester à l’abri du regard de l’ogre. Ramasser les gemmes. héros . moveRight (…" at bounding box center [557, 135] width 195 height 236
click at [534, 59] on div "# Rester à l’abri du regard de l’ogre. Ramasser les gemmes. héros . moveRight (…" at bounding box center [557, 135] width 195 height 236
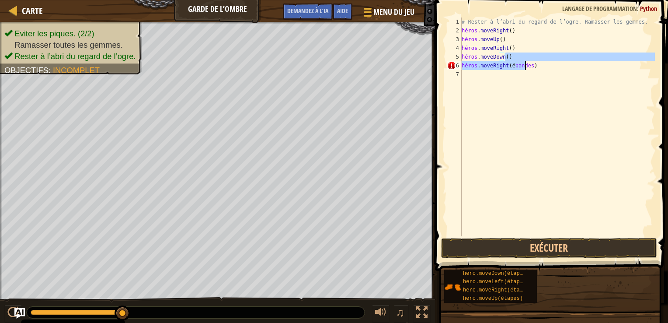
drag, startPoint x: 535, startPoint y: 66, endPoint x: 536, endPoint y: 71, distance: 4.9
click at [536, 71] on div "# Rester à l’abri du regard de l’ogre. Ramasser les gemmes. héros . moveRight (…" at bounding box center [557, 135] width 195 height 236
click at [537, 66] on div "# Rester à l’abri du regard de l’ogre. Ramasser les gemmes. héros . moveRight (…" at bounding box center [557, 126] width 195 height 219
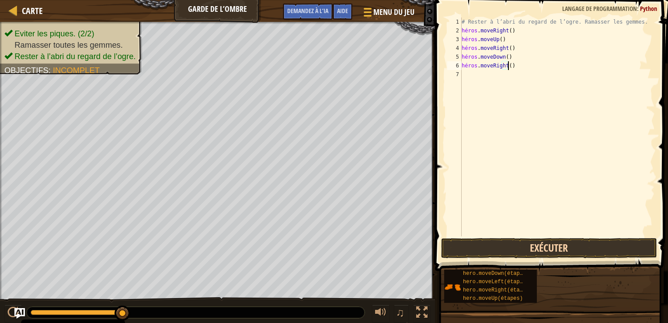
type textarea "hero.moveRight()"
click at [506, 250] on button "Exécuter" at bounding box center [549, 248] width 216 height 20
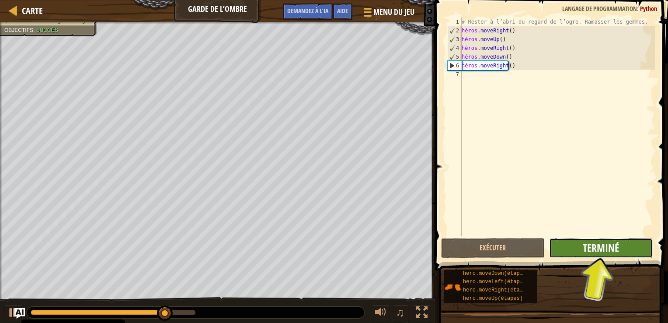
click at [603, 251] on span "Terminé" at bounding box center [601, 248] width 36 height 14
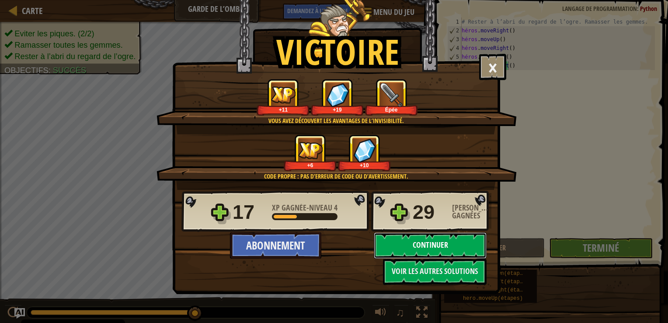
click at [423, 240] on button "Continuer" at bounding box center [430, 245] width 113 height 26
select select "fr"
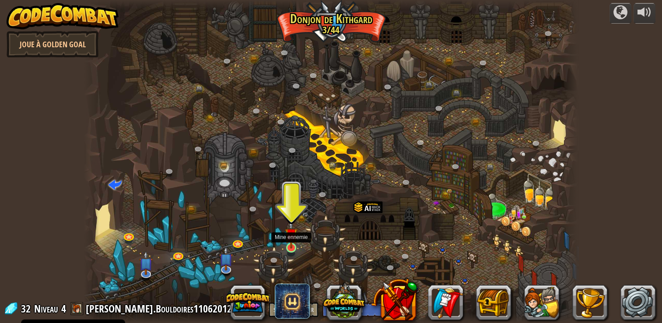
click at [291, 239] on img at bounding box center [291, 234] width 12 height 28
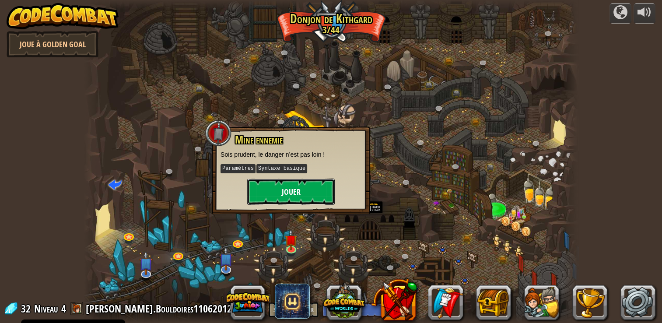
click at [294, 189] on button "Jouer" at bounding box center [290, 191] width 87 height 26
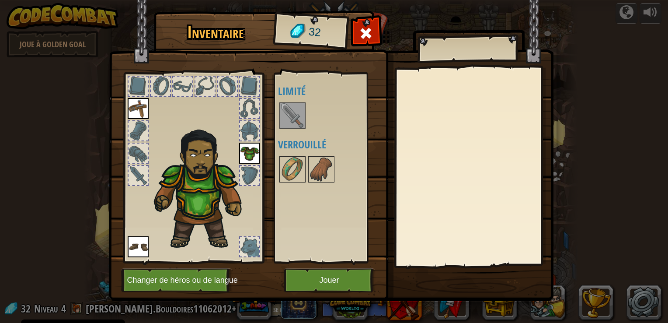
click at [299, 113] on img at bounding box center [292, 115] width 24 height 24
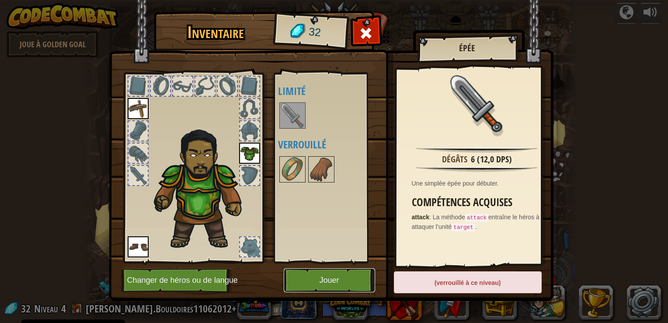
click at [319, 277] on button "Jouer" at bounding box center [329, 280] width 91 height 24
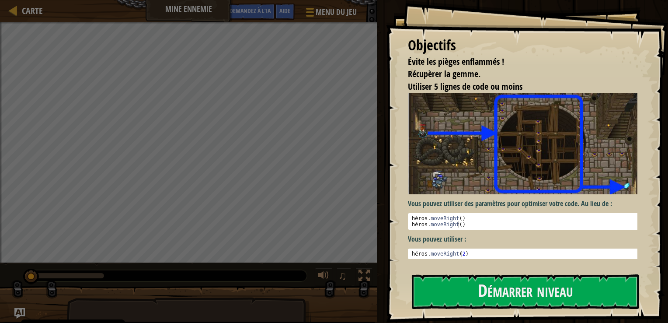
type textarea "hero.moveRight(2)"
drag, startPoint x: 429, startPoint y: 249, endPoint x: 565, endPoint y: 154, distance: 165.9
click at [565, 154] on div "Vous pouvez utiliser des paramètres pour optimiser votre code. Au lieu de : 1 2…" at bounding box center [526, 176] width 236 height 166
click at [461, 260] on div "Vous pouvez utiliser des paramètres pour optimiser votre code. Au lieu de : 1 2…" at bounding box center [526, 179] width 236 height 173
click at [413, 245] on div "Vous pouvez utiliser des paramètres pour optimiser votre code. Au lieu de : 1 2…" at bounding box center [526, 176] width 236 height 166
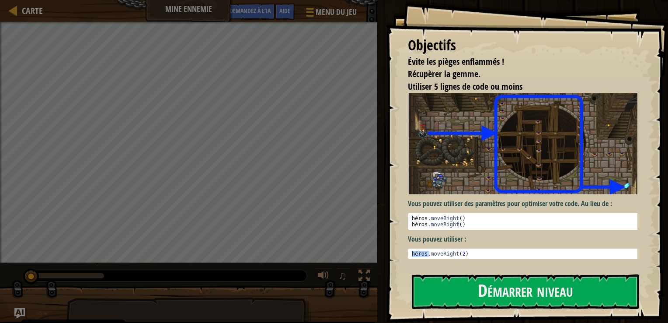
click at [428, 255] on pre "hero.moveRight(2) 1 héros . moveRight ( 2 ) ההההההההההההההההההההההההההההההההההה…" at bounding box center [526, 253] width 236 height 10
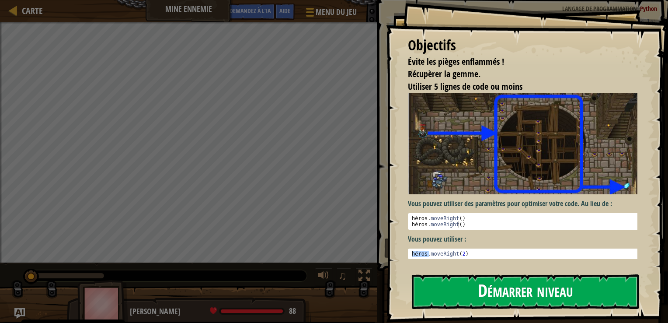
click at [476, 287] on button "Démarrer niveau" at bounding box center [525, 291] width 227 height 35
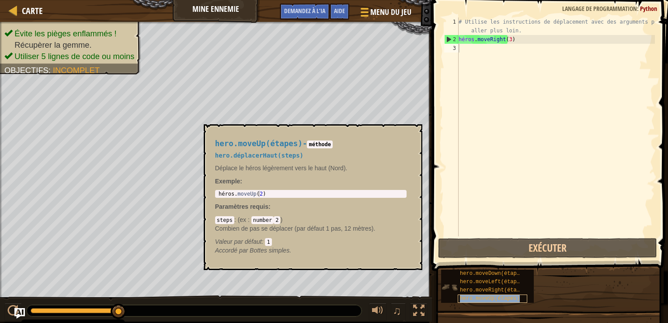
type textarea "hero.moveUp(étapes)"
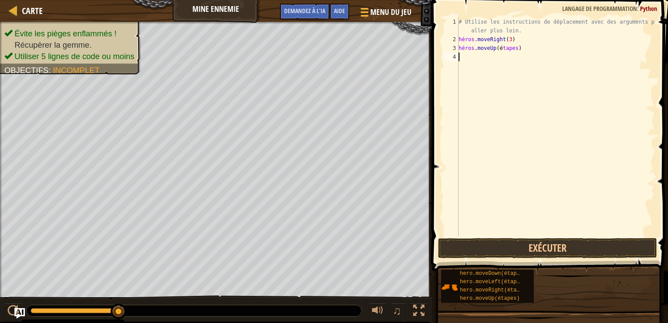
click at [512, 53] on div "# Utilise les instructions de déplacement avec des arguments pour aller plus lo…" at bounding box center [556, 139] width 198 height 245
click at [512, 50] on div "# Utilise les instructions de déplacement avec des arguments pour aller plus lo…" at bounding box center [556, 139] width 198 height 245
drag, startPoint x: 512, startPoint y: 48, endPoint x: 498, endPoint y: 49, distance: 14.1
click at [498, 49] on div "# Utilise les instructions de déplacement avec des arguments pour aller plus lo…" at bounding box center [556, 139] width 198 height 245
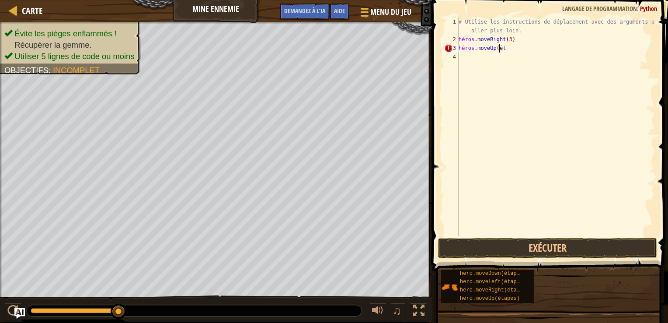
scroll to position [4, 3]
click at [506, 52] on div "# Utilise les instructions de déplacement avec des arguments pour aller plus lo…" at bounding box center [556, 139] width 198 height 245
type textarea "hero.moveUp()"
click at [502, 56] on div "# Utilise les instructions de déplacement avec des arguments pour aller plus lo…" at bounding box center [556, 139] width 198 height 245
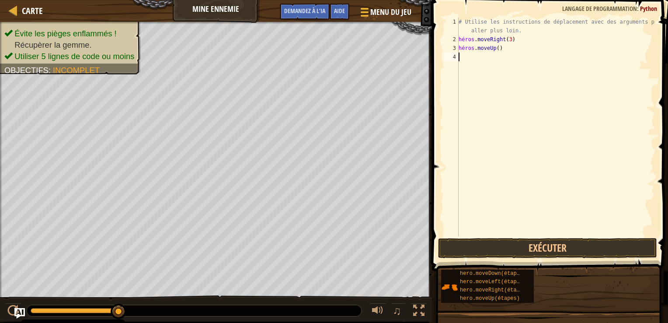
scroll to position [4, 0]
click at [506, 38] on div "# Utilise les instructions de déplacement avec des arguments pour aller plus lo…" at bounding box center [556, 139] width 198 height 245
type textarea "hero.moveRight(3)"
click at [507, 40] on div "# Utilise les instructions de déplacement avec des arguments pour aller plus lo…" at bounding box center [556, 139] width 198 height 245
click at [511, 66] on div "# Utilise les instructions de déplacement avec des arguments pour aller plus lo…" at bounding box center [556, 139] width 198 height 245
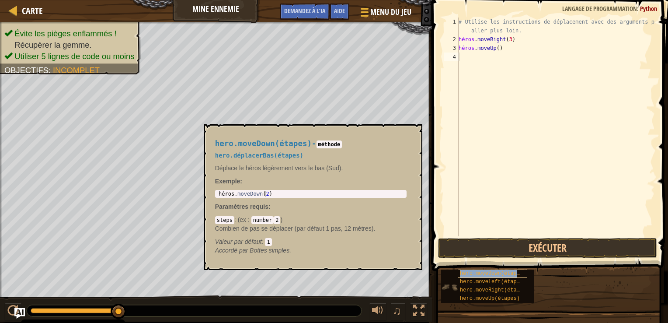
click at [502, 273] on span "hero.moveDown(étapes)" at bounding box center [493, 273] width 66 height 6
type textarea "hero.moveDown(2)"
click at [201, 0] on body "Politique en matière de cookies CodeCombat utilise quelques cookies essentiels …" at bounding box center [334, 0] width 668 height 0
click at [271, 238] on code "1" at bounding box center [268, 242] width 7 height 8
click at [271, 243] on code "1" at bounding box center [268, 242] width 7 height 8
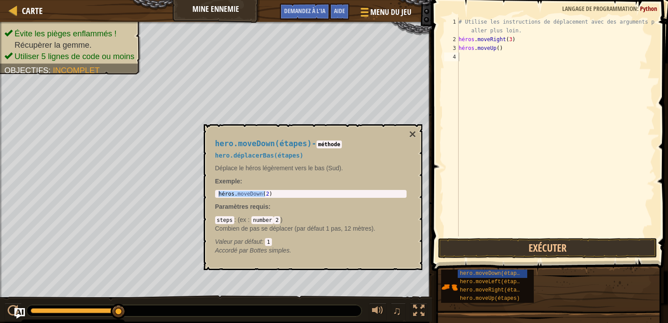
click at [271, 243] on code "1" at bounding box center [268, 242] width 7 height 8
drag, startPoint x: 270, startPoint y: 242, endPoint x: 277, endPoint y: 243, distance: 7.0
click at [277, 243] on div "Valeur par défaut : 1" at bounding box center [311, 241] width 192 height 9
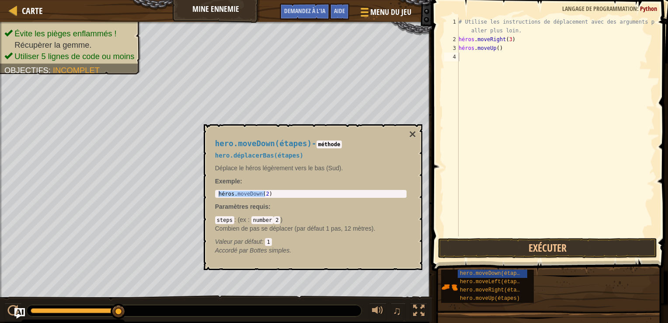
click at [274, 223] on code "2" at bounding box center [277, 220] width 7 height 8
click at [266, 217] on code "number" at bounding box center [263, 220] width 22 height 8
click at [278, 195] on div "héros . moveDown ( 2 )" at bounding box center [311, 194] width 188 height 6
click at [331, 142] on code "méthode" at bounding box center [330, 144] width 26 height 8
click at [408, 134] on div "hero.moveDown(étapes) - méthode hero.déplacerBas(étapes) Déplace le héros légèr…" at bounding box center [311, 197] width 204 height 132
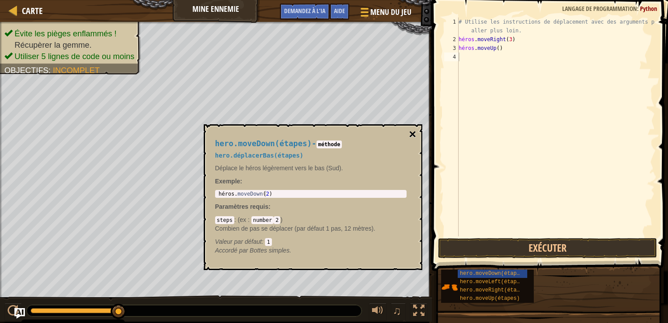
click at [411, 136] on button "×" at bounding box center [412, 134] width 7 height 12
type textarea "hero.moveUp()hero.moveRight(étapes)"
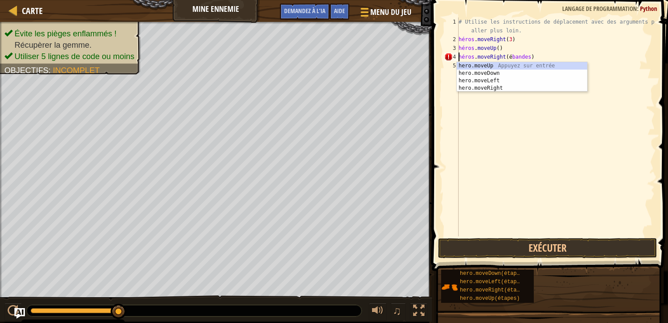
drag, startPoint x: 541, startPoint y: 65, endPoint x: 547, endPoint y: 111, distance: 46.8
click at [547, 0] on body "Politique en matière de cookies CodeCombat utilise quelques cookies essentiels …" at bounding box center [334, 0] width 668 height 0
click at [538, 87] on div "hero.moveUp Appuyez sur entrée hero.moveDown Appuyez sur entrée hero.moveLeft A…" at bounding box center [522, 84] width 130 height 45
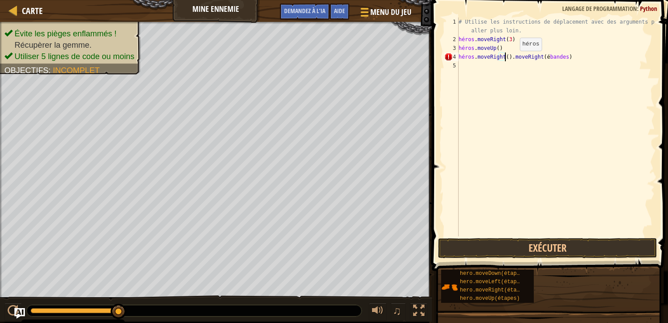
type textarea ".moveRight(étapes)"
drag, startPoint x: 515, startPoint y: 66, endPoint x: 459, endPoint y: 66, distance: 56.4
click at [459, 66] on div "# Utilise les instructions de déplacement avec des arguments pour aller plus lo…" at bounding box center [556, 139] width 198 height 245
click at [459, 66] on div "1 2 3 4 5 6 # Utilise les instructions de déplacement avec des arguments pour a…" at bounding box center [549, 126] width 213 height 219
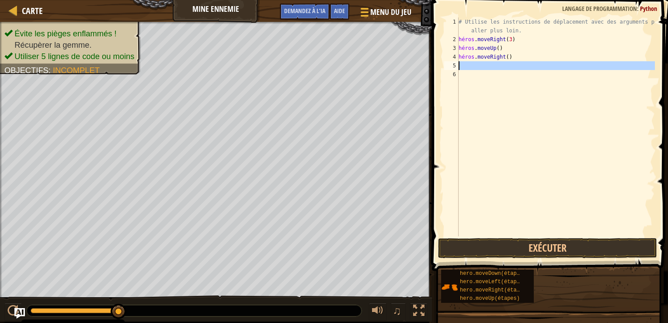
drag, startPoint x: 458, startPoint y: 66, endPoint x: 549, endPoint y: 66, distance: 91.4
click at [549, 66] on div "1 2 3 4 5 6 # Utilise les instructions de déplacement avec des arguments pour a…" at bounding box center [549, 126] width 213 height 219
drag, startPoint x: 448, startPoint y: 289, endPoint x: 470, endPoint y: 66, distance: 224.2
click at [470, 66] on div "Aide 1 2 3 4 5 6 # Utilise les instructions de déplacement avec des arguments p…" at bounding box center [549, 159] width 239 height 318
drag, startPoint x: 470, startPoint y: 66, endPoint x: 544, endPoint y: 80, distance: 75.8
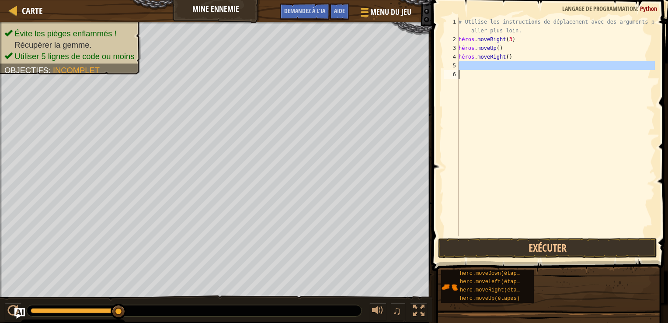
click at [544, 80] on div "# Utilise les instructions de déplacement avec des arguments pour aller plus lo…" at bounding box center [556, 139] width 198 height 245
click at [518, 64] on div "# Utilise les instructions de déplacement avec des arguments pour aller plus lo…" at bounding box center [556, 126] width 198 height 219
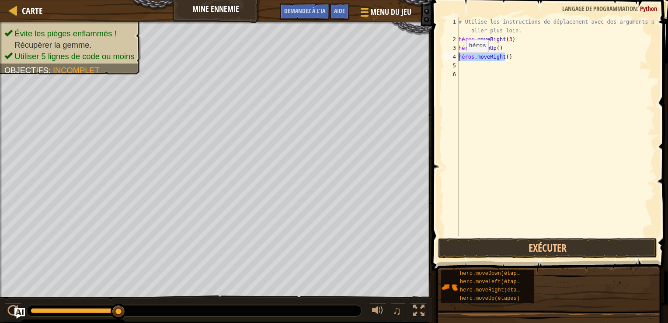
drag, startPoint x: 513, startPoint y: 60, endPoint x: 458, endPoint y: 61, distance: 54.7
click at [458, 61] on div "1 2 3 4 5 6 # Utilise les instructions de déplacement avec des arguments pour a…" at bounding box center [549, 126] width 213 height 219
type textarea "hero.moveRight()"
click at [476, 70] on div "# Utilise les instructions de déplacement avec des arguments pour aller plus lo…" at bounding box center [556, 139] width 198 height 245
paste textarea "hero.moveRight()"
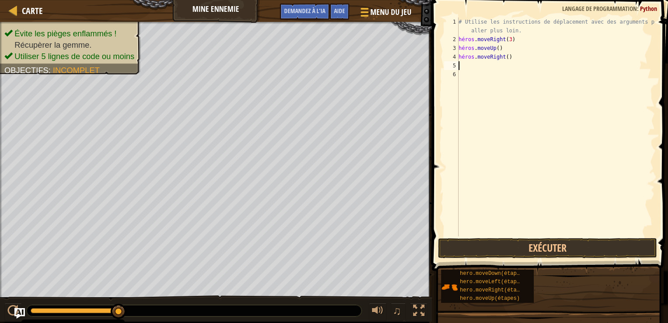
type textarea "hero.moveRight()"
click at [491, 73] on div "# Utilise les instructions de déplacement avec des arguments pour aller plus lo…" at bounding box center [556, 139] width 198 height 245
click at [493, 66] on div "# Utilise les instructions de déplacement avec des arguments pour aller plus lo…" at bounding box center [556, 139] width 198 height 245
drag, startPoint x: 501, startPoint y: 67, endPoint x: 489, endPoint y: 67, distance: 11.4
click at [489, 67] on div "# Utilise les instructions de déplacement avec des arguments pour aller plus lo…" at bounding box center [556, 139] width 198 height 245
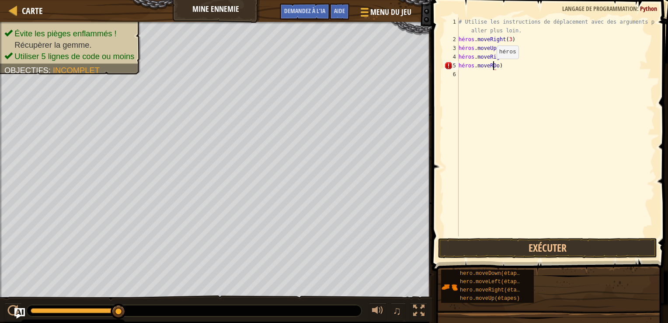
scroll to position [4, 3]
click at [487, 68] on div "# Utilise les instructions de déplacement avec des arguments pour aller plus lo…" at bounding box center [556, 139] width 198 height 245
click at [488, 68] on div "# Utilise les instructions de déplacement avec des arguments pour aller plus lo…" at bounding box center [556, 139] width 198 height 245
type textarea "hero.moveR"
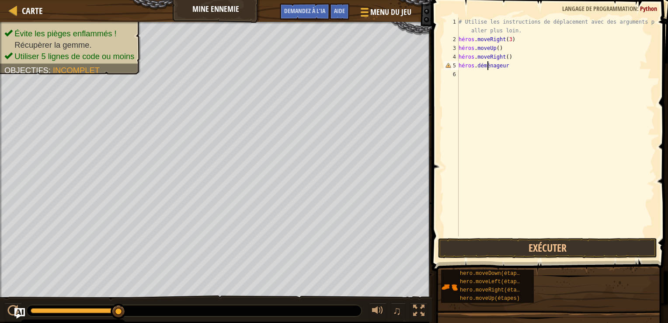
drag, startPoint x: 521, startPoint y: 63, endPoint x: 518, endPoint y: 66, distance: 4.7
click at [518, 66] on div "# Utilise les instructions de déplacement avec des arguments pour aller plus lo…" at bounding box center [556, 139] width 198 height 245
drag, startPoint x: 517, startPoint y: 69, endPoint x: 454, endPoint y: 67, distance: 62.6
click at [454, 67] on div "hero.moveR 1 2 3 4 5 6 # Utilise les instructions de déplacement avec des argum…" at bounding box center [549, 126] width 213 height 219
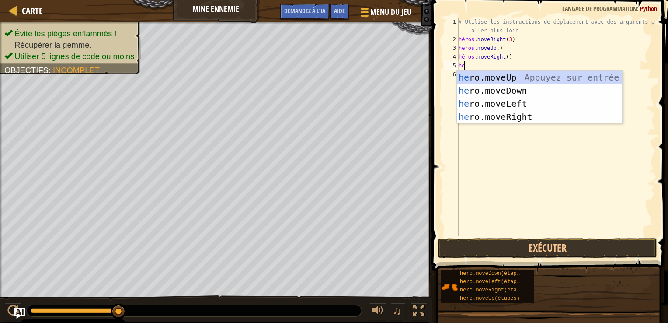
type textarea "hero"
click at [510, 91] on div "hero .moveUp Appuyez sur entrée hero.moveDown Appuyez sur entrée hero.moveLeft …" at bounding box center [539, 110] width 165 height 79
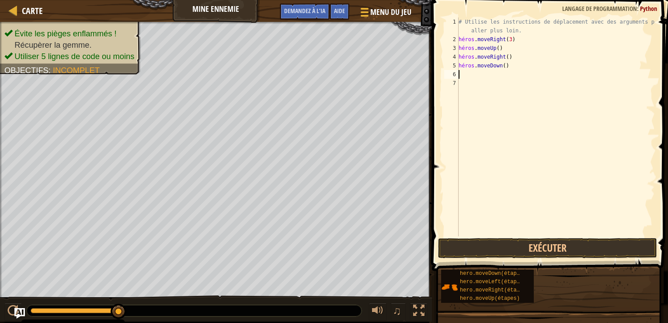
click at [501, 68] on div "# Utilise les instructions de déplacement avec des arguments pour aller plus lo…" at bounding box center [556, 139] width 198 height 245
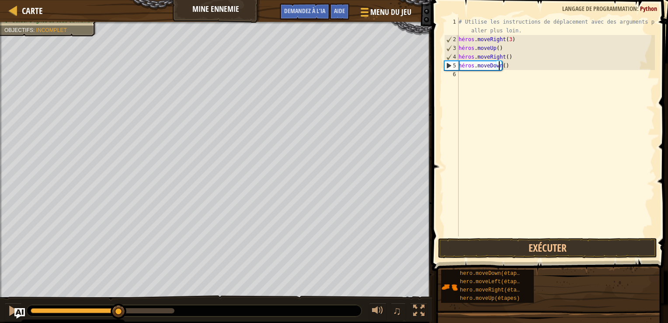
type textarea "hero.moveDown(3)"
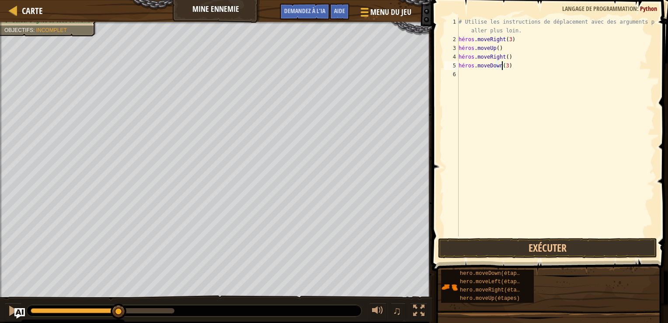
click at [478, 75] on div "# Utilise les instructions de déplacement avec des arguments pour aller plus lo…" at bounding box center [556, 139] width 198 height 245
type textarea "h"
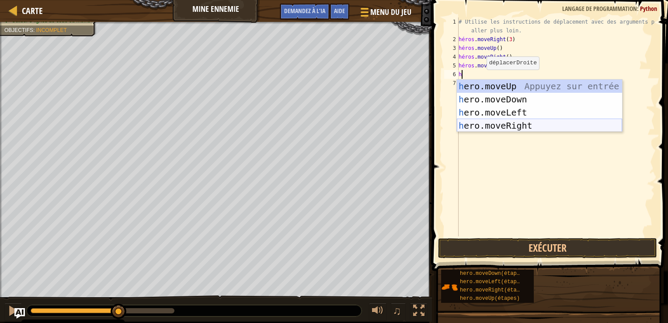
click at [521, 125] on div "h ero.moveUp Appuyez sur entrée h ero.moveDown Appuyez sur entrée h ero.moveLef…" at bounding box center [539, 119] width 165 height 79
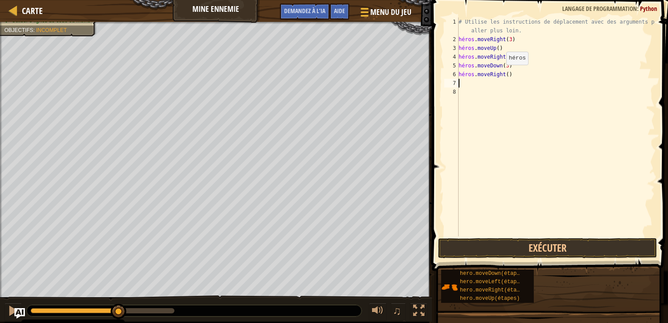
click at [499, 73] on div "# Utilise les instructions de déplacement avec des arguments pour aller plus lo…" at bounding box center [556, 139] width 198 height 245
click at [501, 73] on div "# Utilise les instructions de déplacement avec des arguments pour aller plus lo…" at bounding box center [556, 139] width 198 height 245
type textarea "hero.moveRight(2)"
click at [580, 249] on button "Exécuter" at bounding box center [547, 248] width 219 height 20
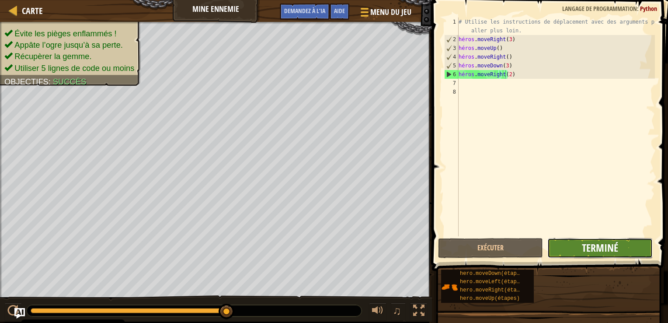
click at [611, 245] on span "Terminé" at bounding box center [600, 248] width 36 height 14
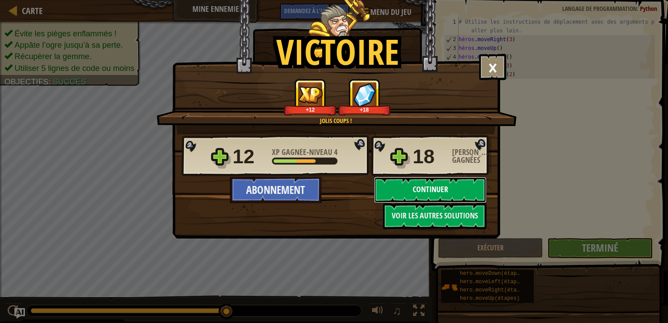
click at [437, 184] on button "Continuer" at bounding box center [430, 190] width 113 height 26
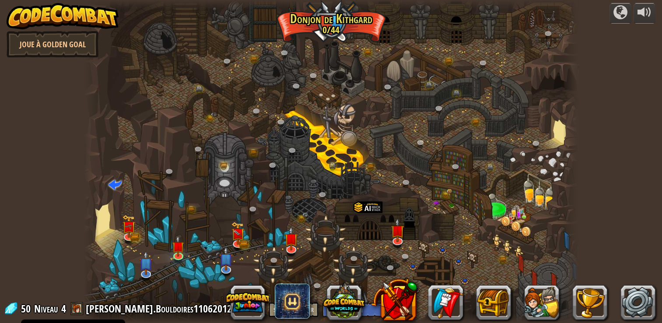
select select "fr"
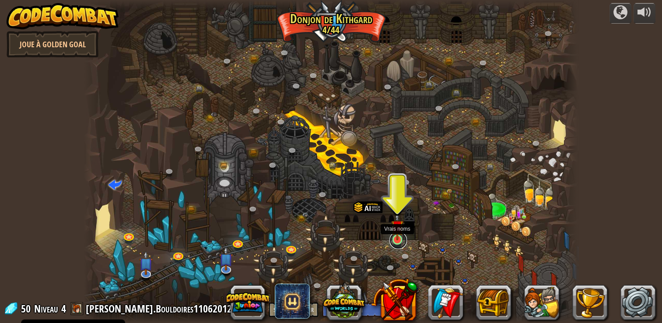
click at [399, 243] on link at bounding box center [397, 239] width 17 height 17
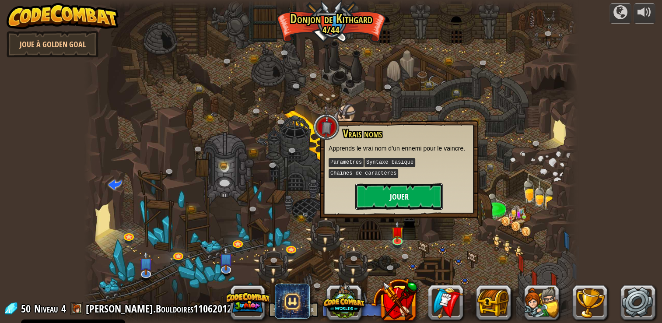
click at [398, 197] on button "Jouer" at bounding box center [398, 196] width 87 height 26
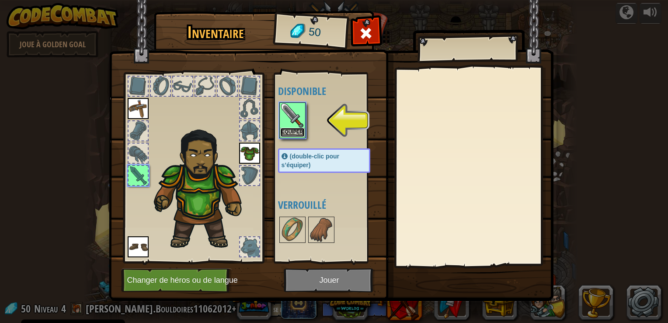
click at [284, 133] on button "Equiper" at bounding box center [292, 132] width 24 height 9
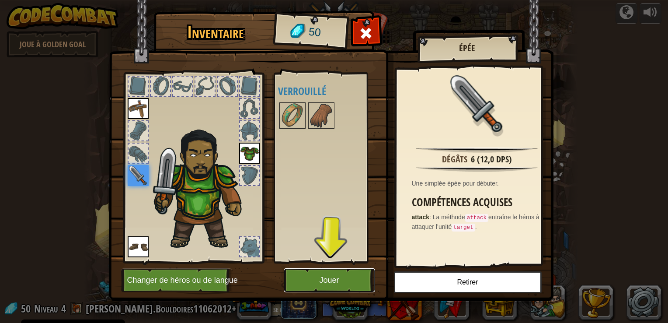
click at [332, 273] on button "Jouer" at bounding box center [329, 280] width 91 height 24
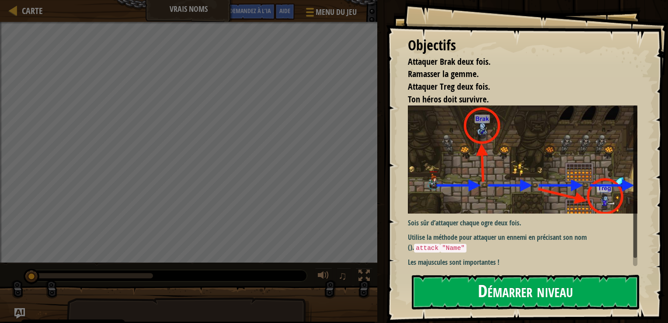
click at [471, 289] on button "Démarrer niveau" at bounding box center [525, 292] width 227 height 35
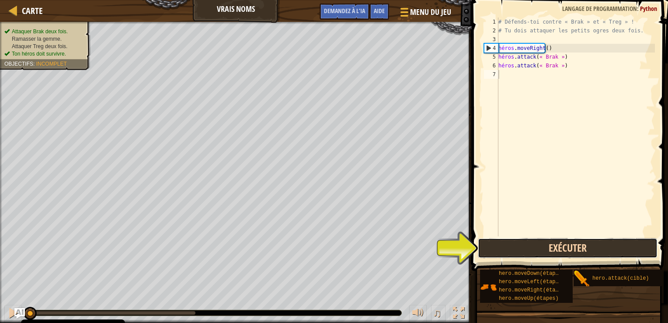
click at [510, 248] on button "Exécuter" at bounding box center [568, 248] width 180 height 20
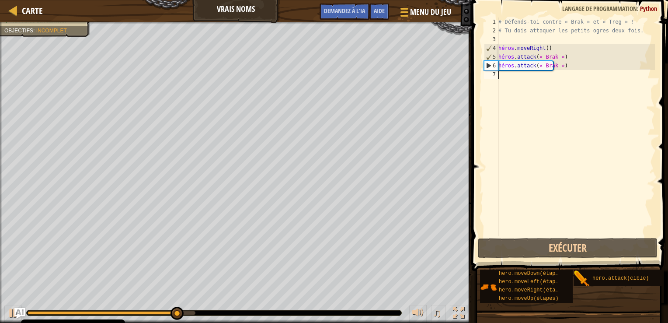
type textarea "h"
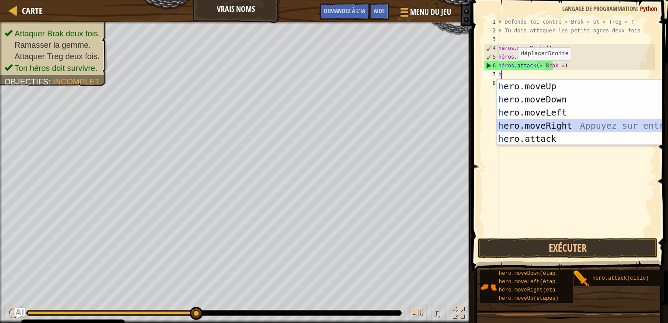
click at [535, 123] on div "h ero.moveUp Appuyez sur entrée h ero.moveDown Appuyez sur entrée h ero.moveLef…" at bounding box center [579, 126] width 165 height 92
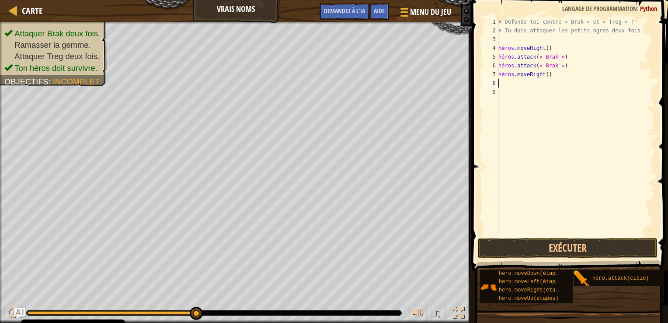
type textarea "h"
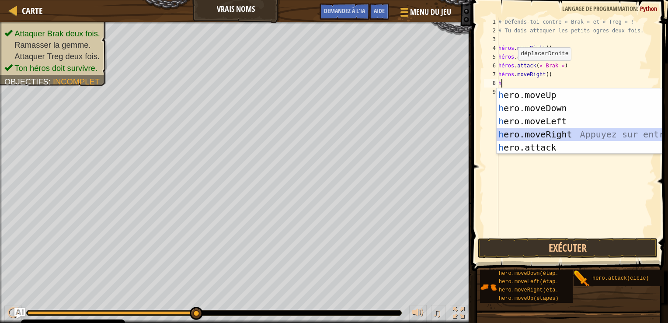
click at [573, 132] on div "h ero.moveUp Appuyez sur entrée h ero.moveDown Appuyez sur entrée h ero.moveLef…" at bounding box center [579, 134] width 165 height 92
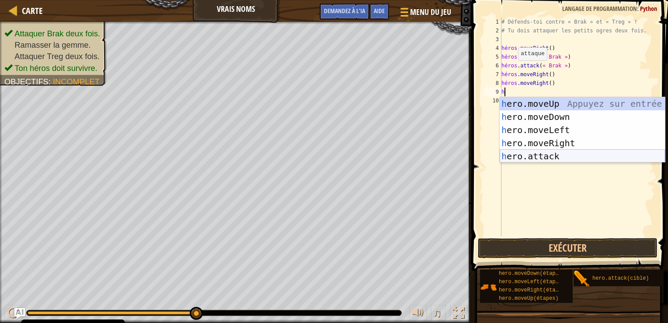
click at [572, 158] on div "h ero.moveUp Appuyez sur entrée h ero.moveDown Appuyez sur entrée h ero.moveLef…" at bounding box center [582, 143] width 165 height 92
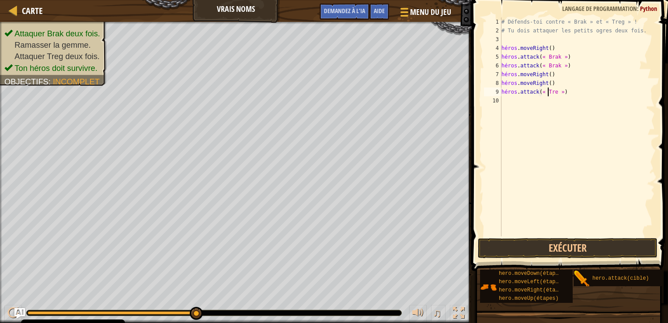
scroll to position [4, 3]
click at [572, 89] on div "# Défends-toi contre « Brak » et « Treg » ! # Tu dois attaquer les petits ogres…" at bounding box center [578, 135] width 156 height 236
drag, startPoint x: 571, startPoint y: 98, endPoint x: 495, endPoint y: 93, distance: 76.3
click at [495, 93] on div "hero.attack("Treg") 1 2 3 4 5 6 7 8 9 10 # Défends-toi contre « Brak » et « Tre…" at bounding box center [568, 126] width 173 height 219
type textarea "hero.attack("Treg")"
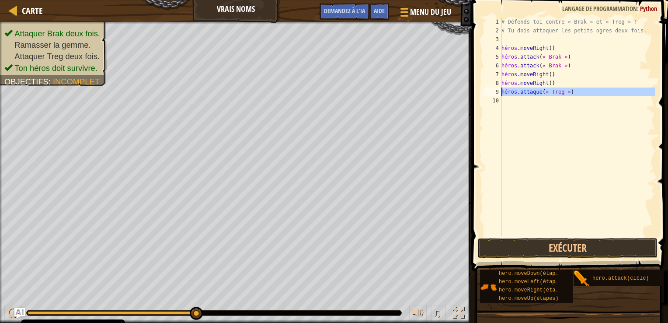
click at [512, 101] on div "# Défends-toi contre « Brak » et « Treg » ! # Tu dois attaquer les petits ogres…" at bounding box center [578, 126] width 156 height 219
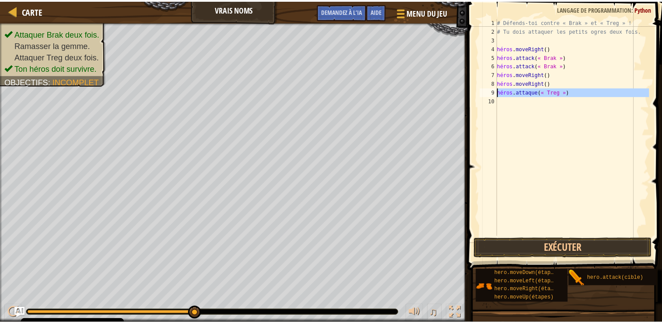
scroll to position [4, 0]
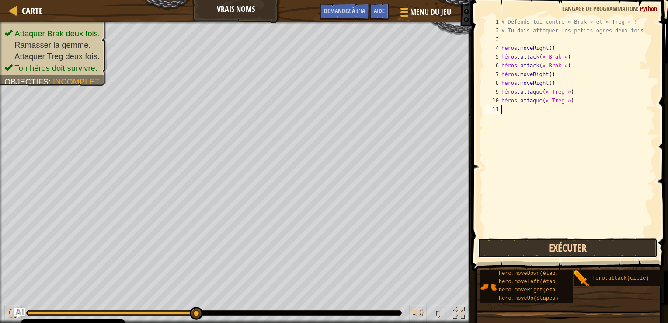
click at [583, 243] on button "Exécuter" at bounding box center [568, 248] width 180 height 20
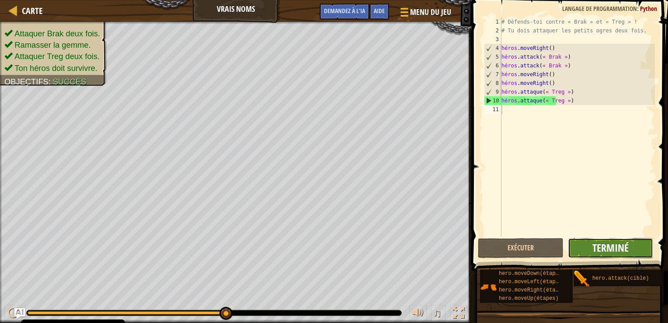
click at [612, 253] on span "Terminé" at bounding box center [611, 248] width 36 height 14
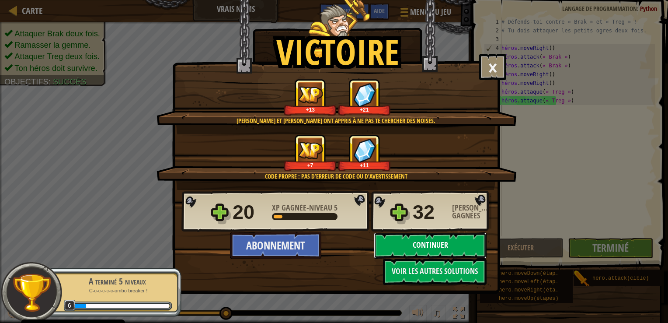
click at [434, 238] on button "Continuer" at bounding box center [430, 245] width 113 height 26
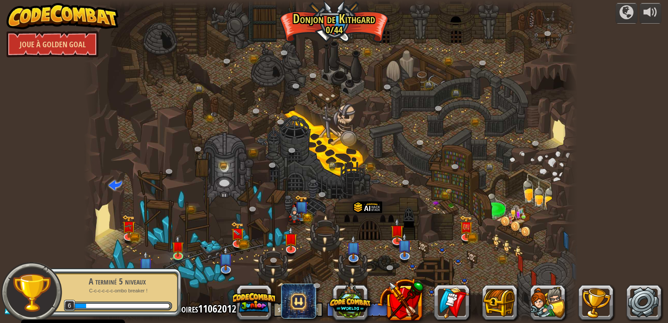
select select "fr"
